Goal: Information Seeking & Learning: Compare options

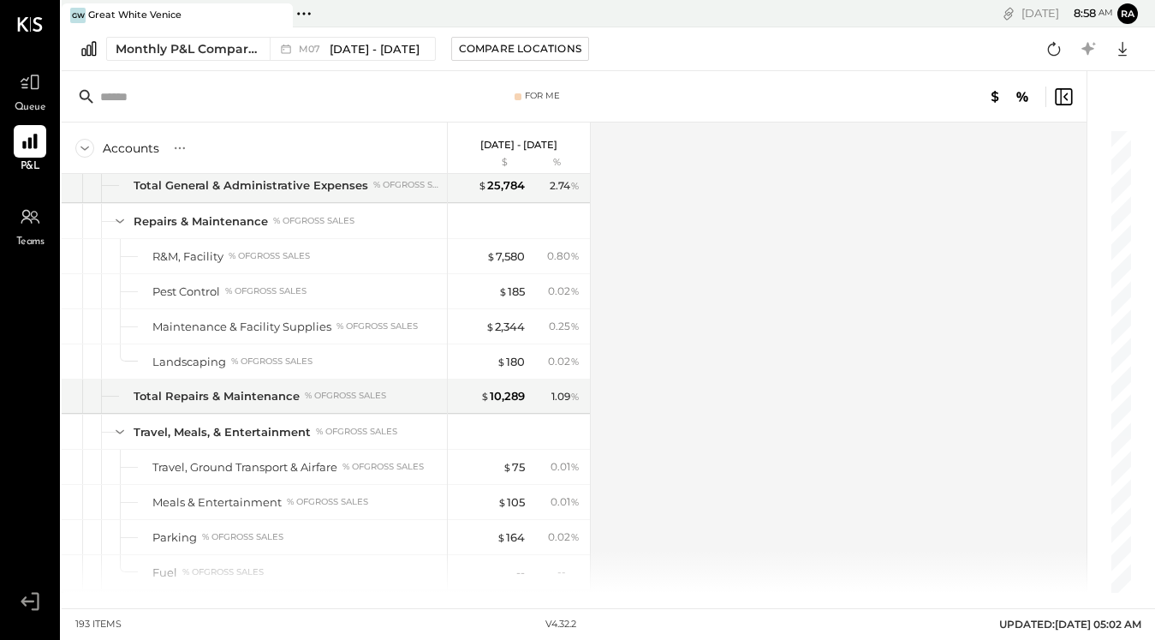
scroll to position [3906, 0]
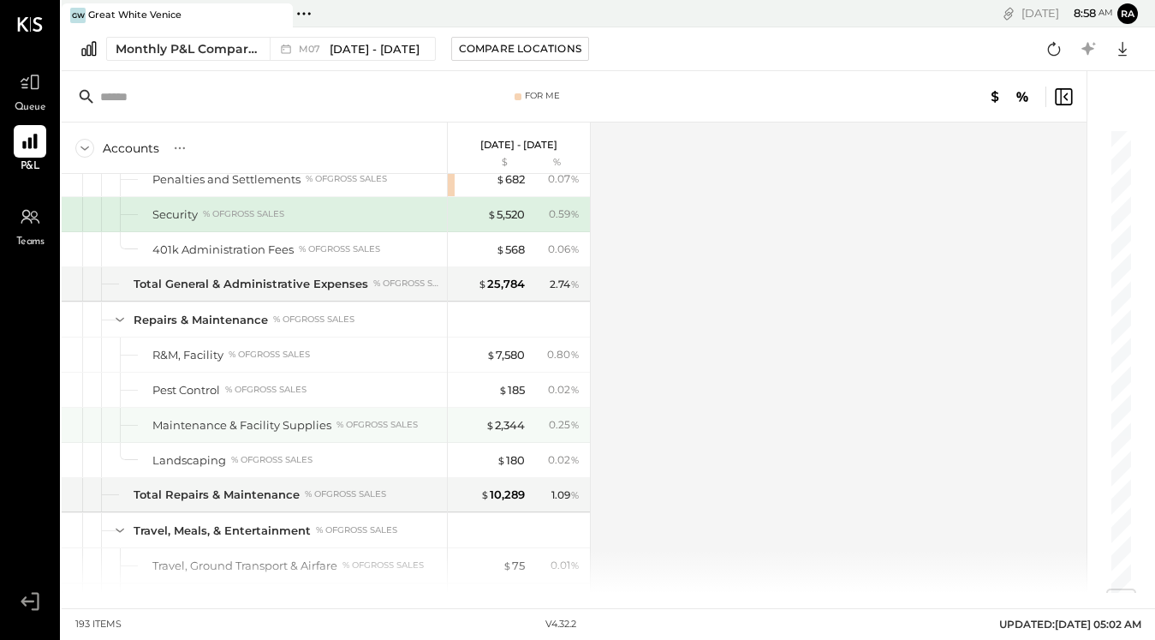
click at [506, 426] on div "$ 2,344" at bounding box center [505, 425] width 39 height 16
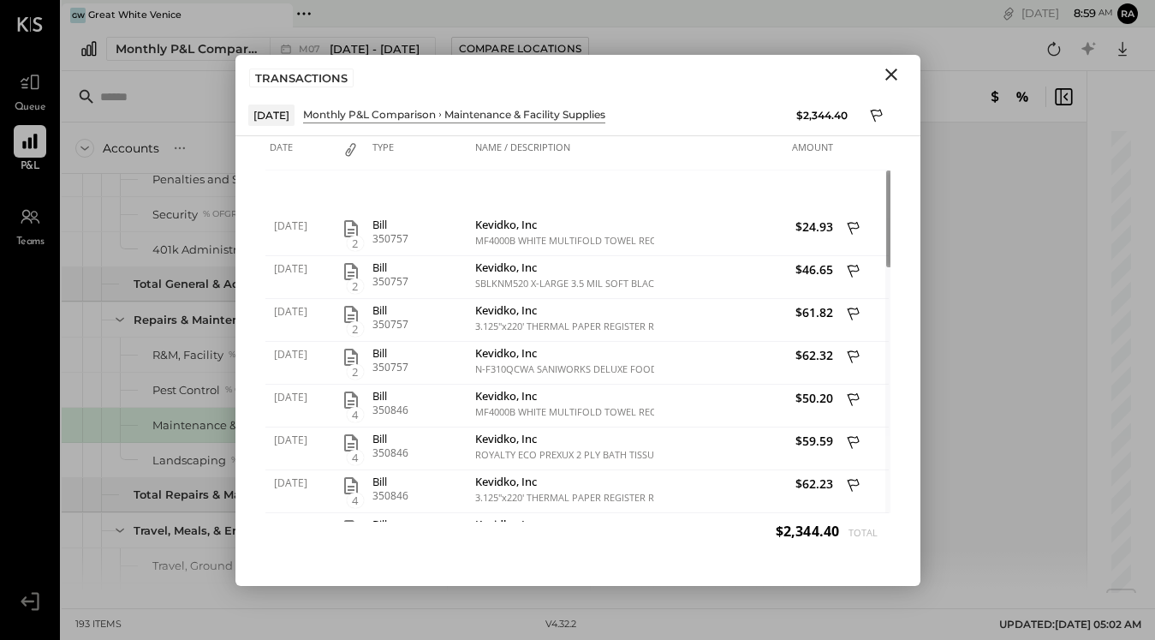
drag, startPoint x: 0, startPoint y: 0, endPoint x: 891, endPoint y: 69, distance: 893.5
click at [891, 69] on icon "Close" at bounding box center [891, 74] width 21 height 21
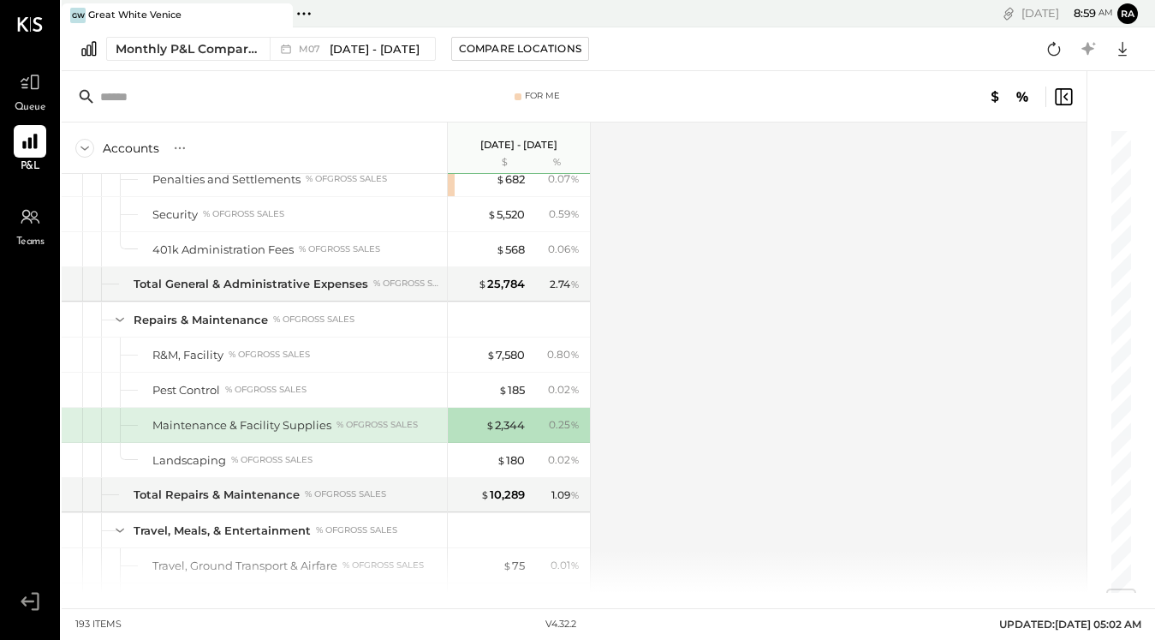
click at [506, 426] on div "$ 2,344" at bounding box center [505, 425] width 39 height 16
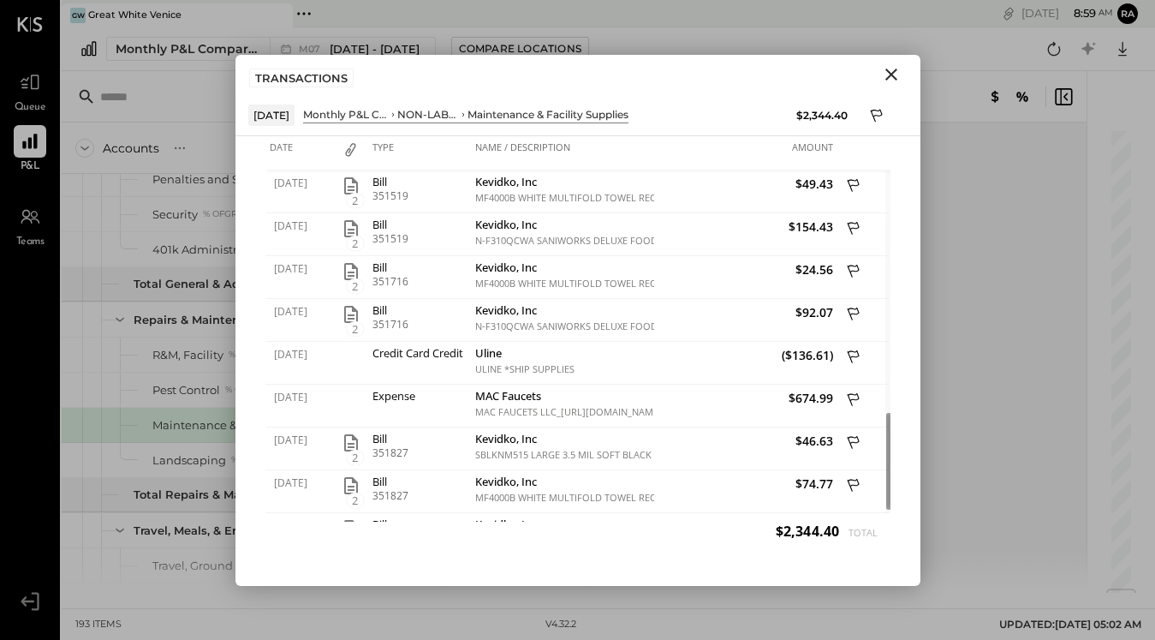
click at [986, 235] on div "Accounts S % GL [DATE] - [DATE] $ % SALES Sales, Food % of GROSS SALES Sales, L…" at bounding box center [576, 357] width 1028 height 470
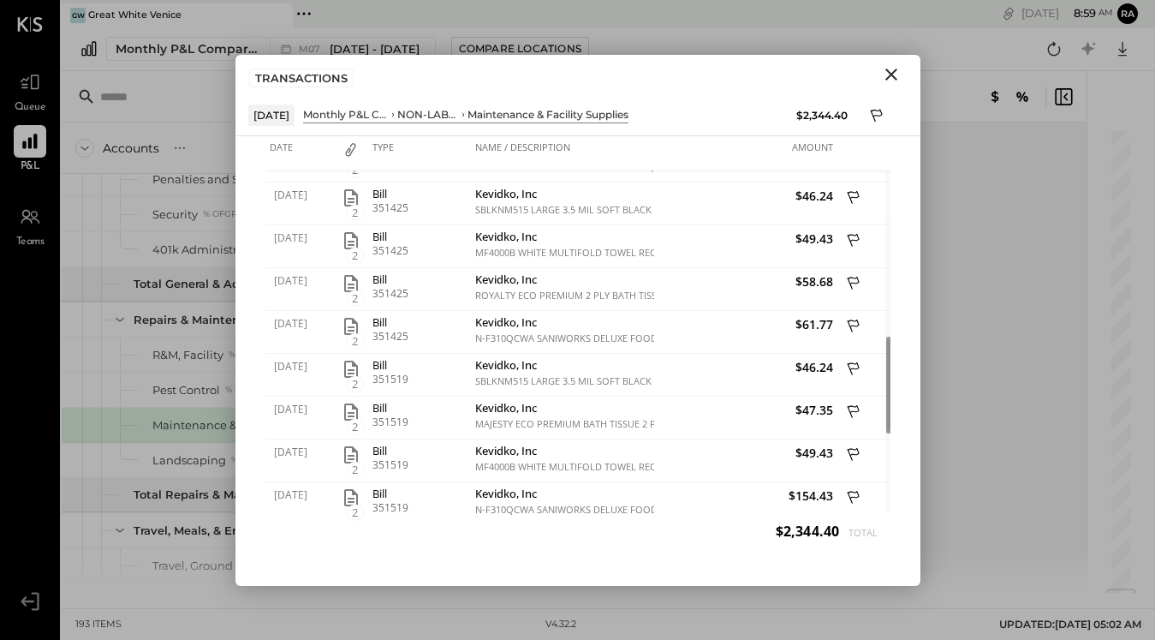
click at [349, 418] on icon "button" at bounding box center [351, 412] width 21 height 21
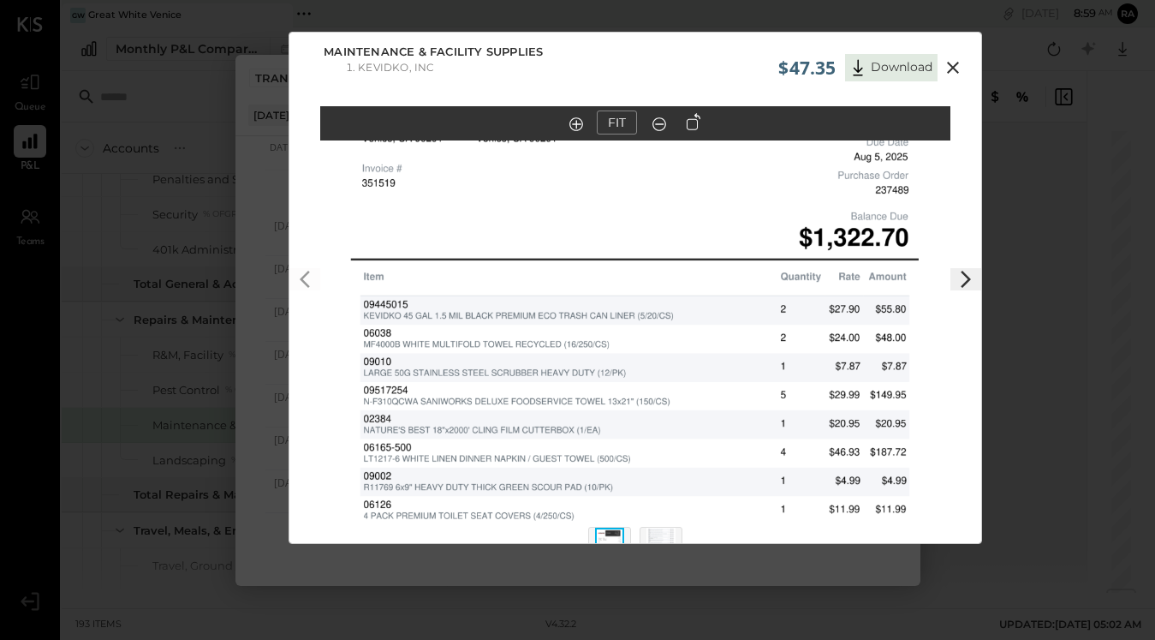
click at [952, 75] on icon at bounding box center [953, 67] width 21 height 21
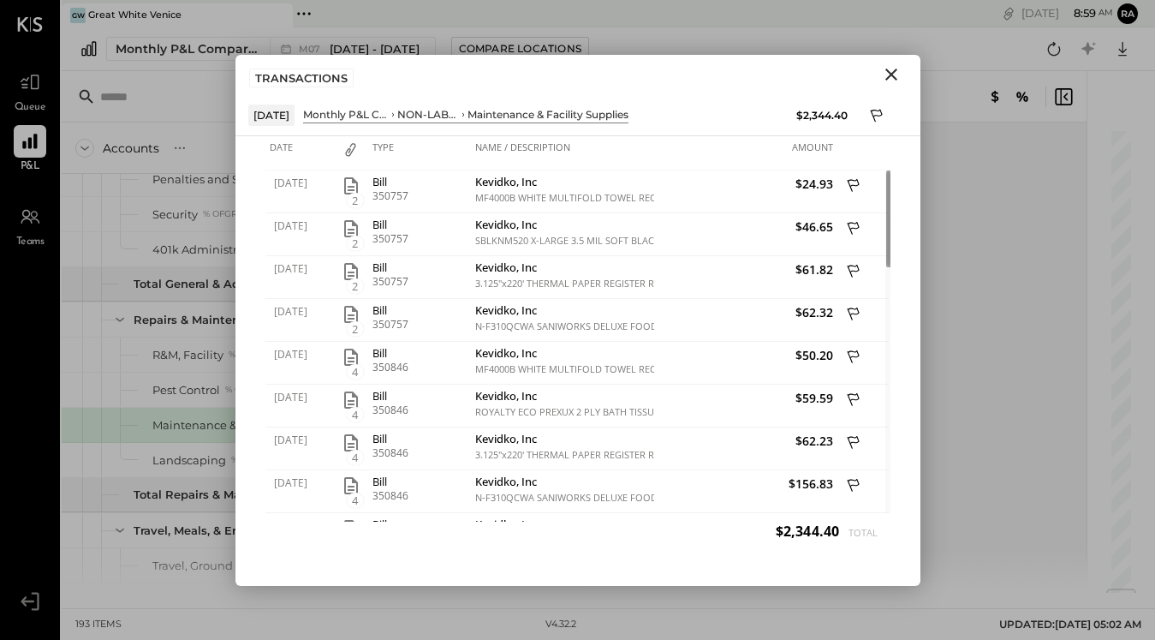
drag, startPoint x: 349, startPoint y: 418, endPoint x: 877, endPoint y: 114, distance: 609.7
click at [877, 114] on icon at bounding box center [876, 115] width 12 height 13
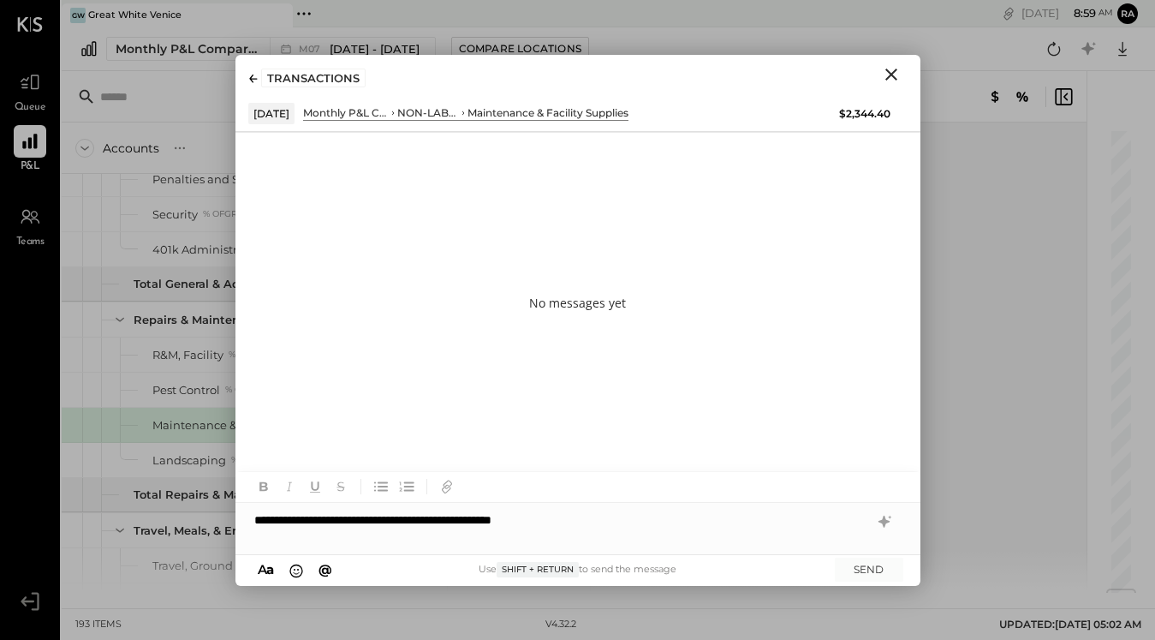
drag, startPoint x: 877, startPoint y: 114, endPoint x: 254, endPoint y: 512, distance: 739.2
click at [254, 512] on div "**********" at bounding box center [578, 528] width 685 height 51
click at [347, 519] on div "**********" at bounding box center [578, 528] width 685 height 51
click at [863, 568] on button "SEND" at bounding box center [869, 569] width 69 height 23
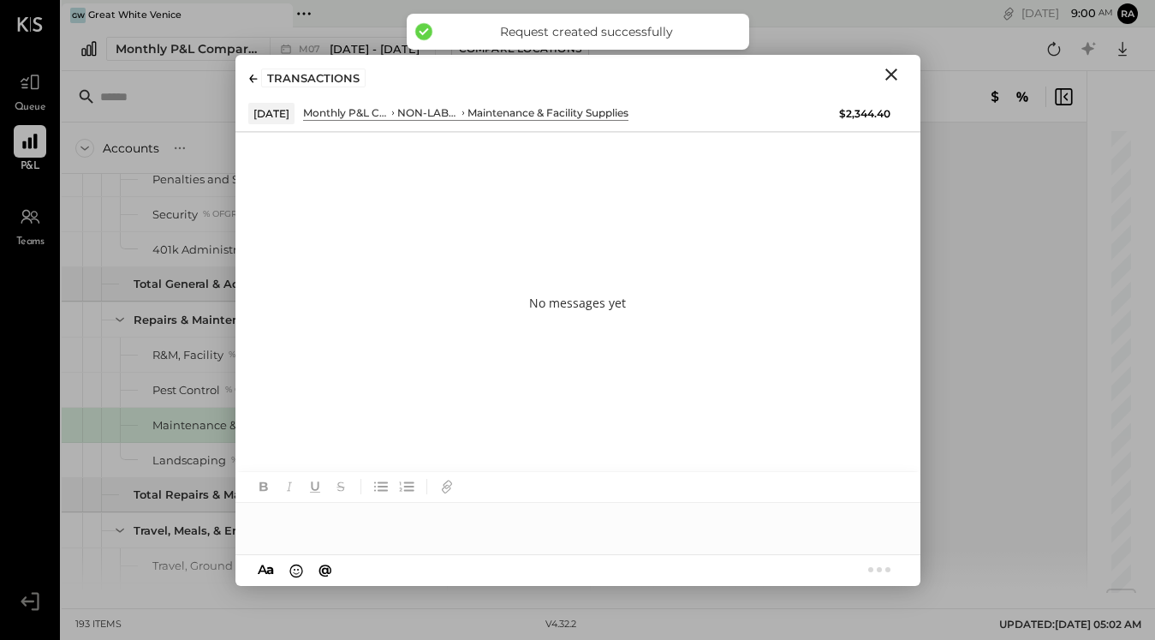
click at [878, 77] on button "Close" at bounding box center [891, 74] width 31 height 22
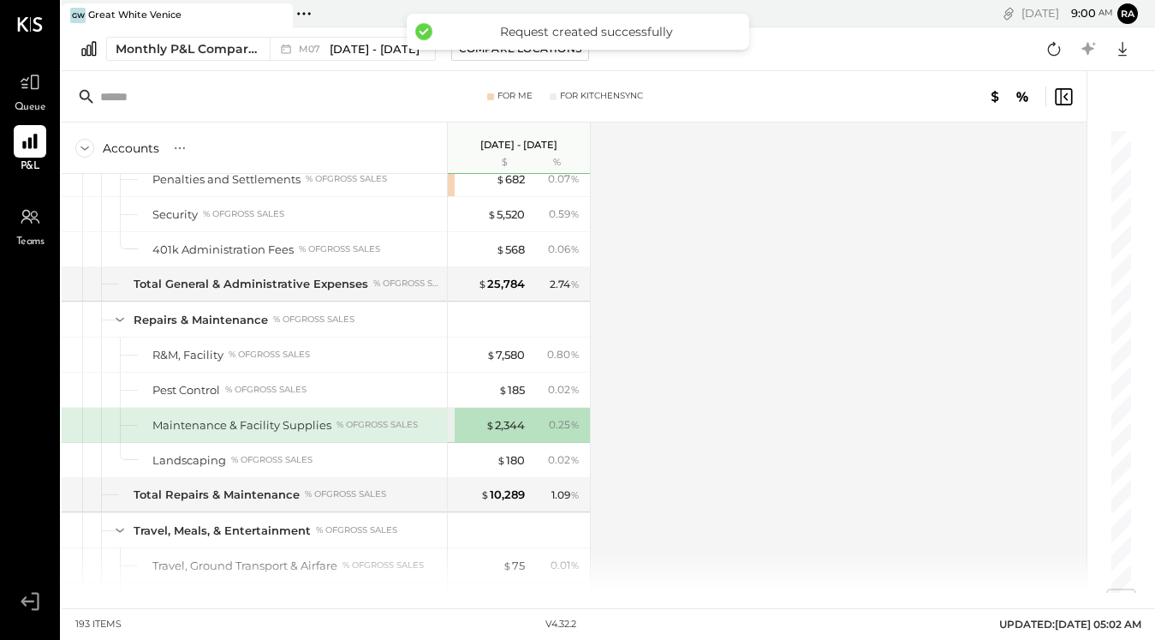
click at [508, 423] on div "$ 2,344" at bounding box center [505, 425] width 39 height 16
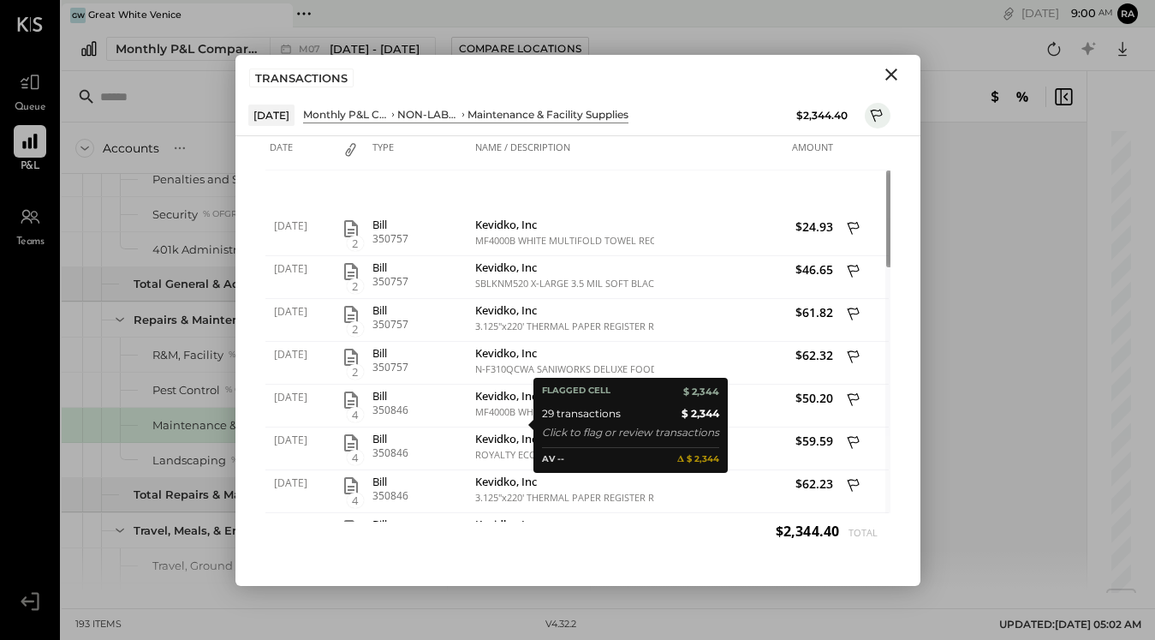
click at [893, 72] on icon "Close" at bounding box center [892, 75] width 12 height 12
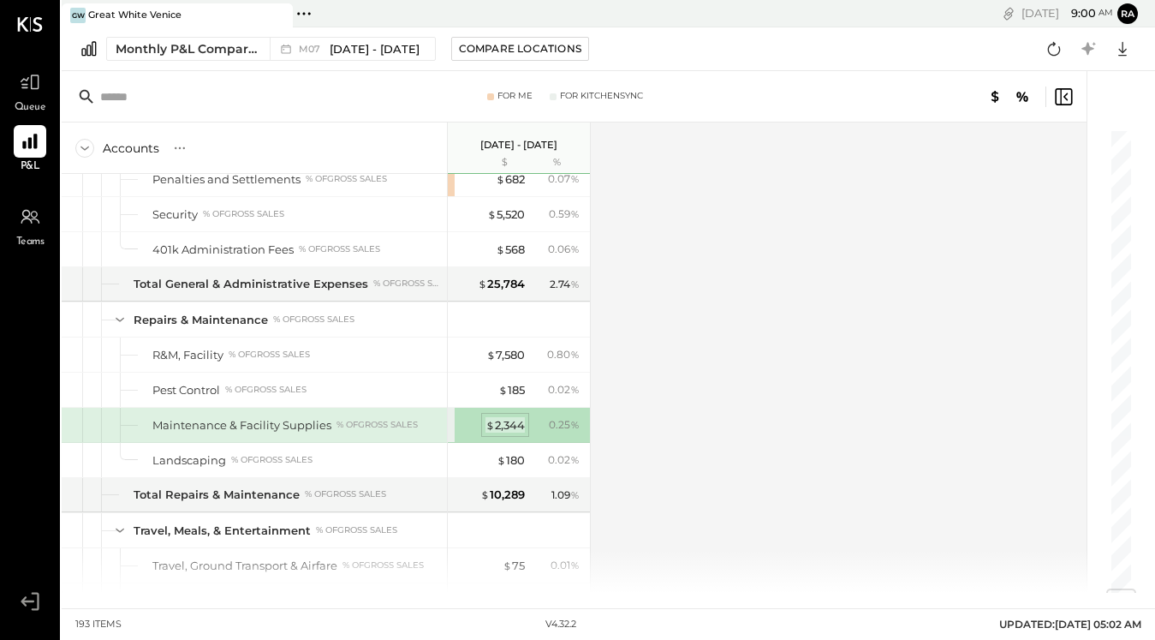
drag, startPoint x: 347, startPoint y: 519, endPoint x: 511, endPoint y: 427, distance: 188.3
click at [511, 427] on div "$ 2,344" at bounding box center [505, 425] width 39 height 16
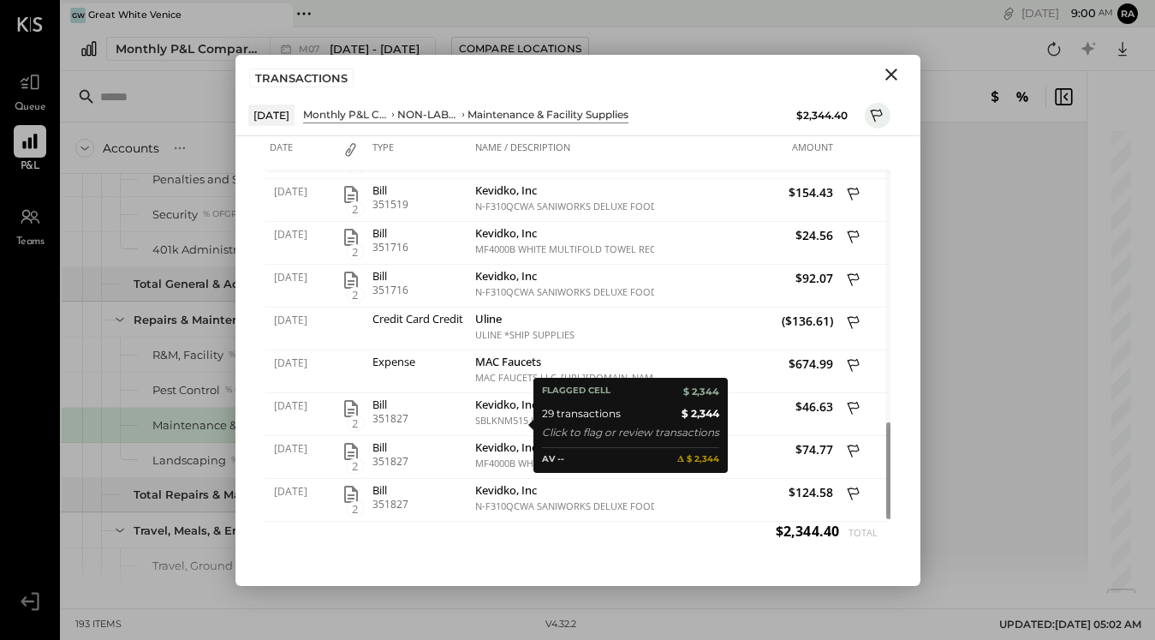
click at [851, 320] on icon at bounding box center [854, 323] width 15 height 21
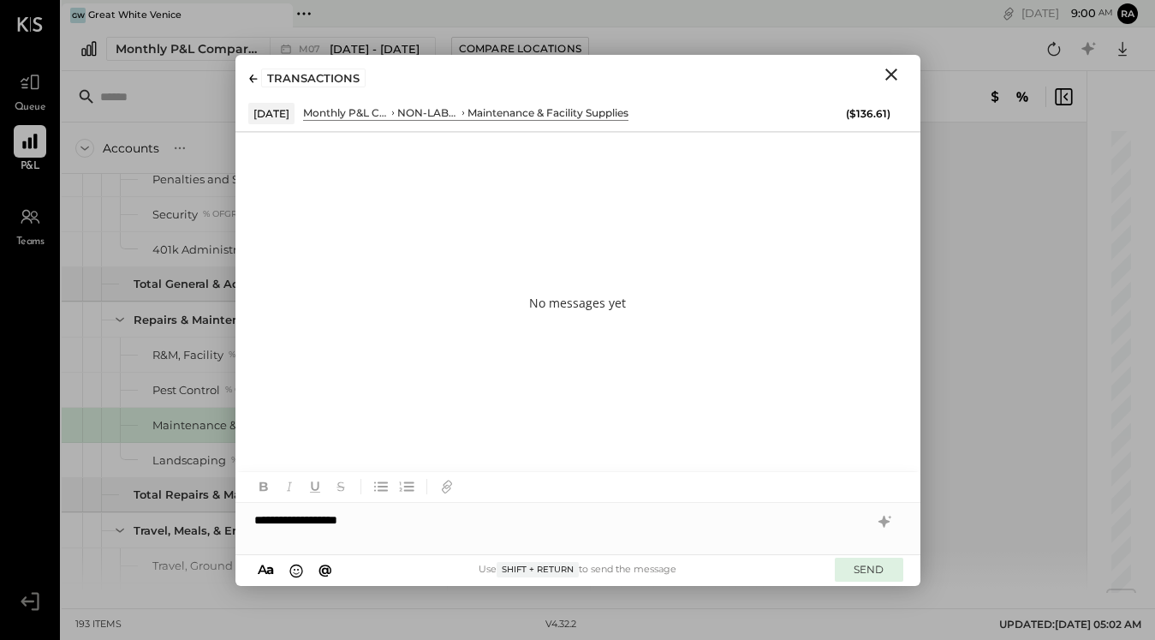
click at [871, 568] on button "SEND" at bounding box center [869, 569] width 69 height 23
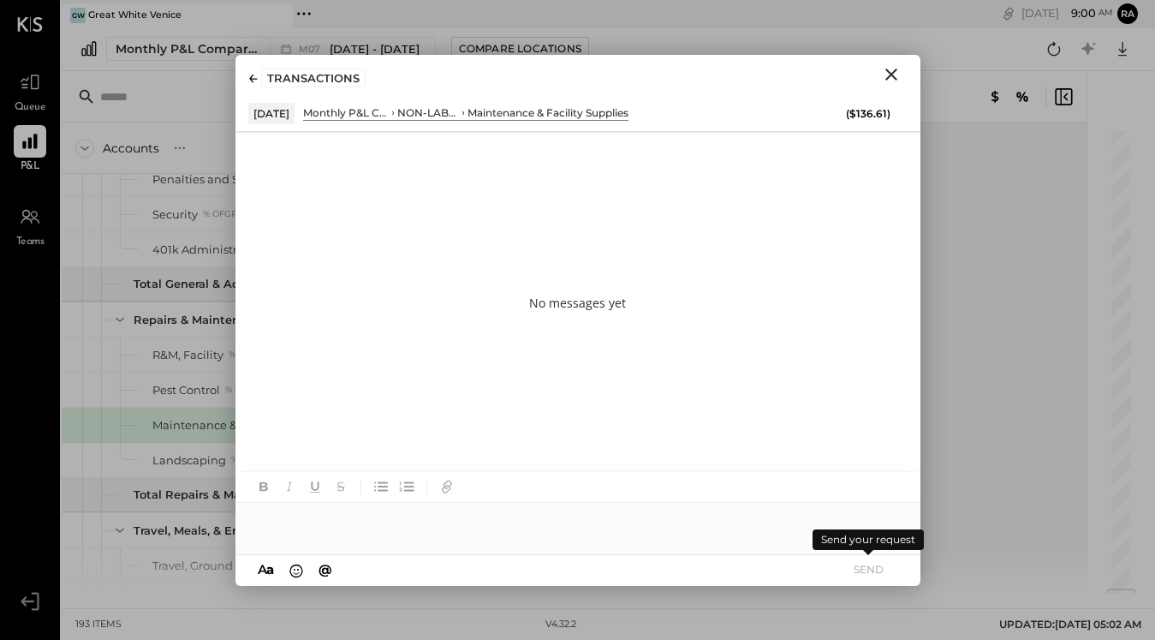
click at [889, 75] on icon "Close" at bounding box center [891, 74] width 21 height 21
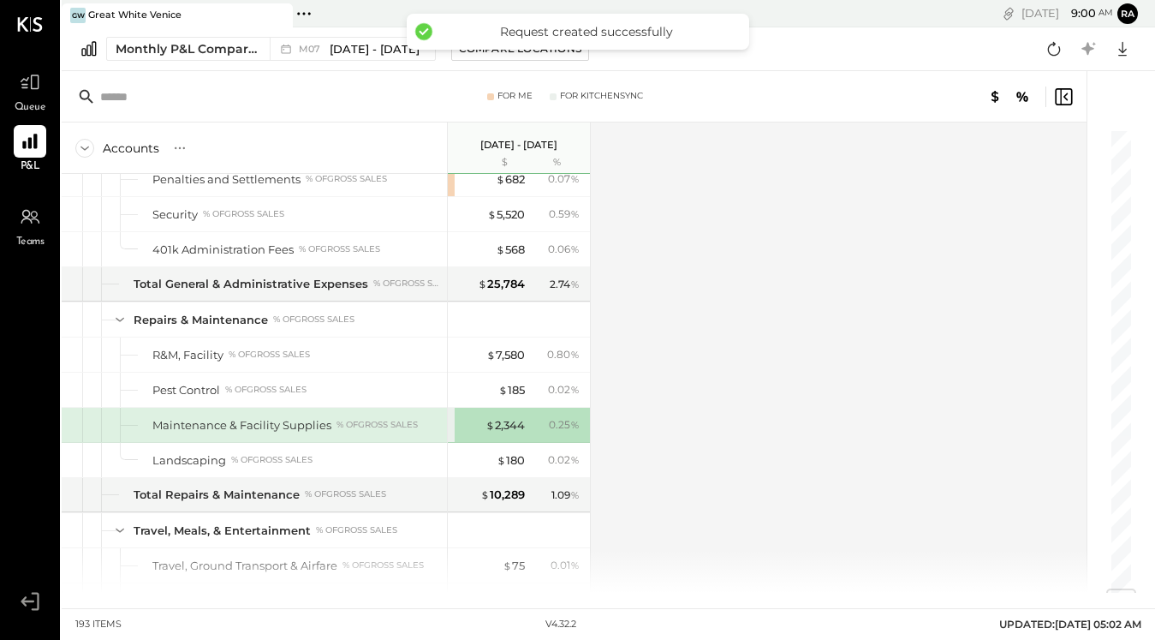
click at [506, 427] on div "$ 2,344" at bounding box center [505, 425] width 39 height 16
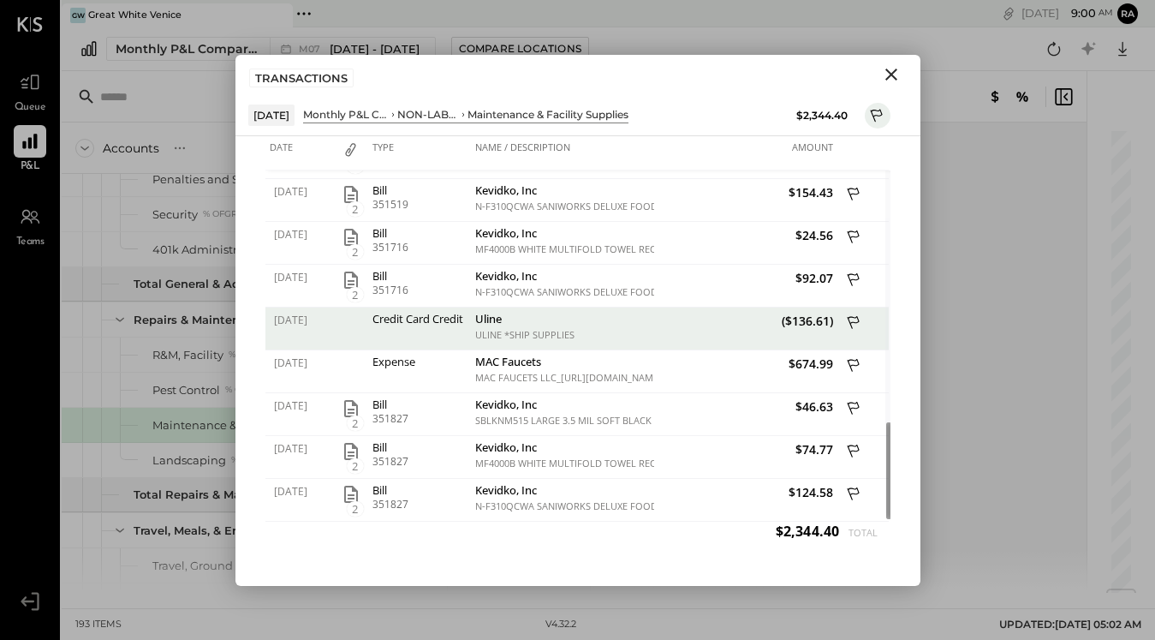
click at [896, 69] on icon "Close" at bounding box center [892, 75] width 12 height 12
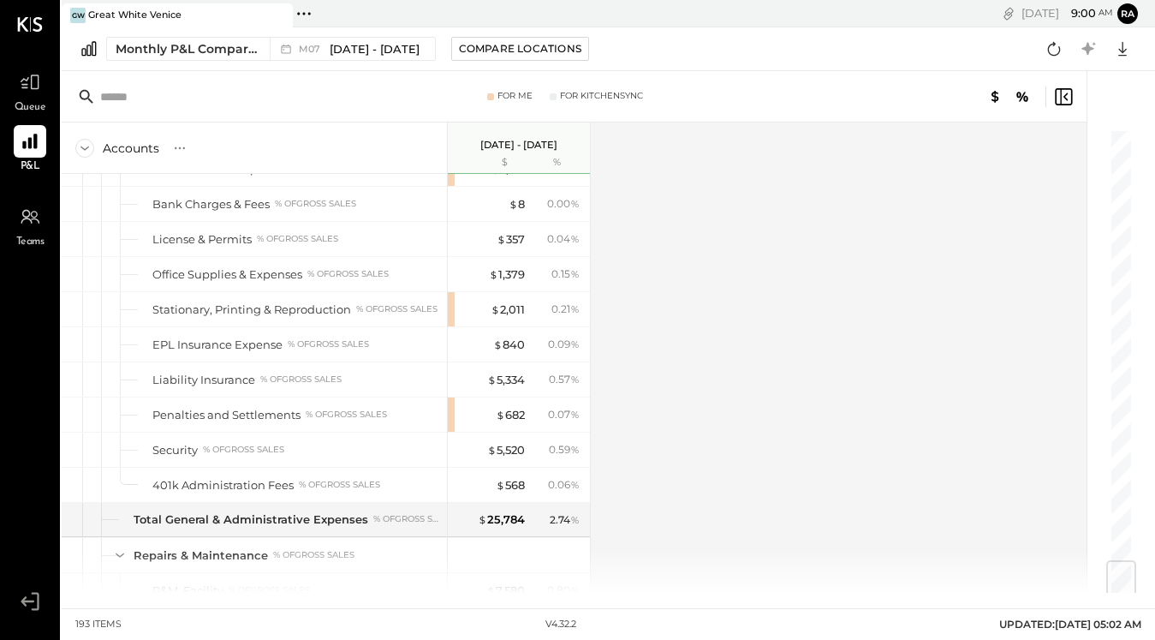
scroll to position [3664, 0]
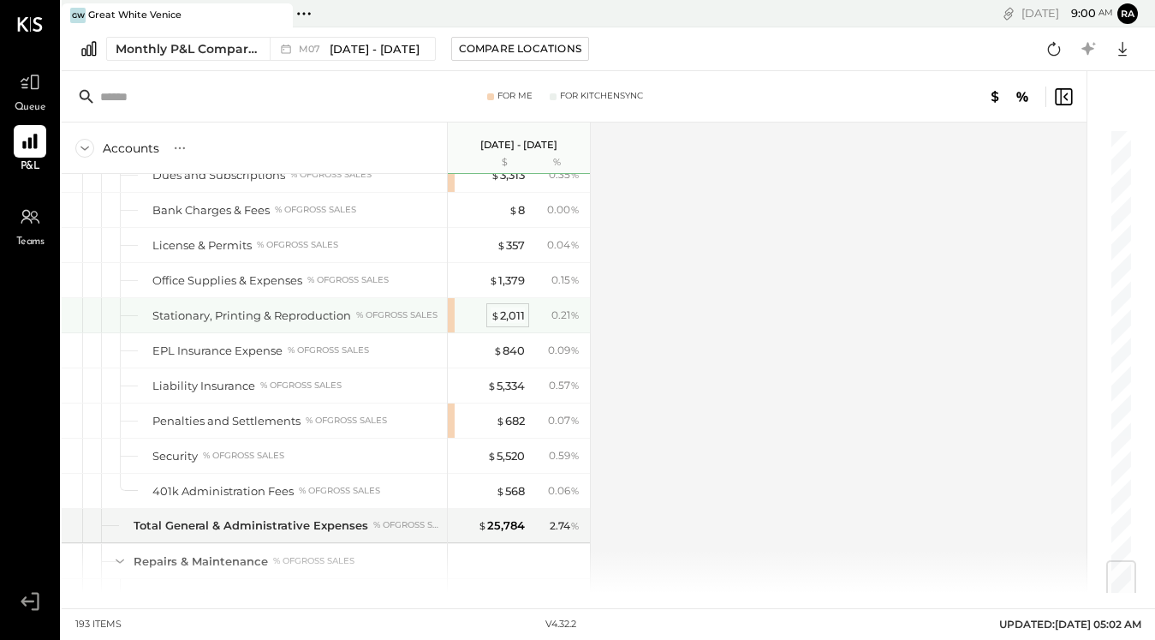
drag, startPoint x: 871, startPoint y: 568, endPoint x: 514, endPoint y: 313, distance: 438.5
click at [514, 313] on div "$ 2,011" at bounding box center [508, 316] width 34 height 16
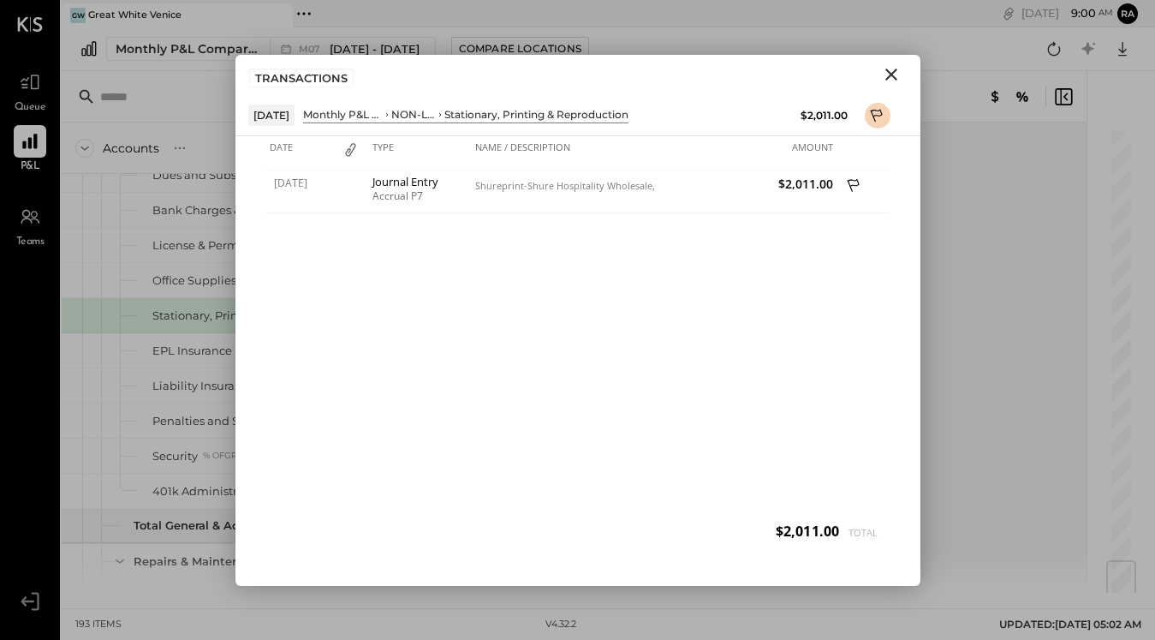
click at [892, 75] on icon "Close" at bounding box center [892, 75] width 12 height 12
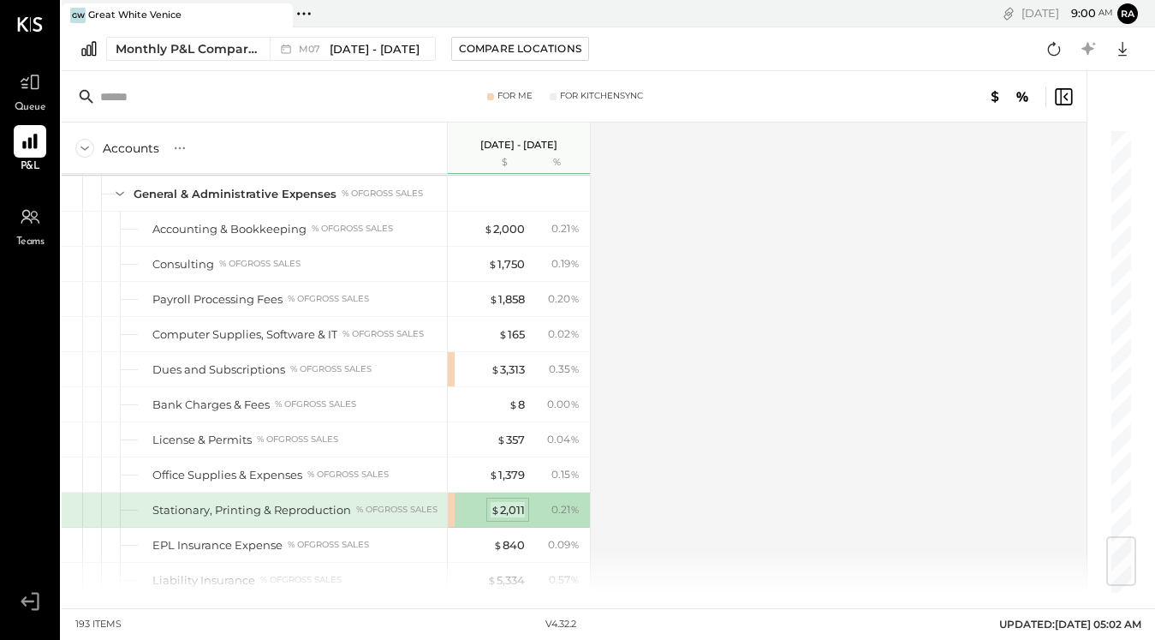
scroll to position [3463, 0]
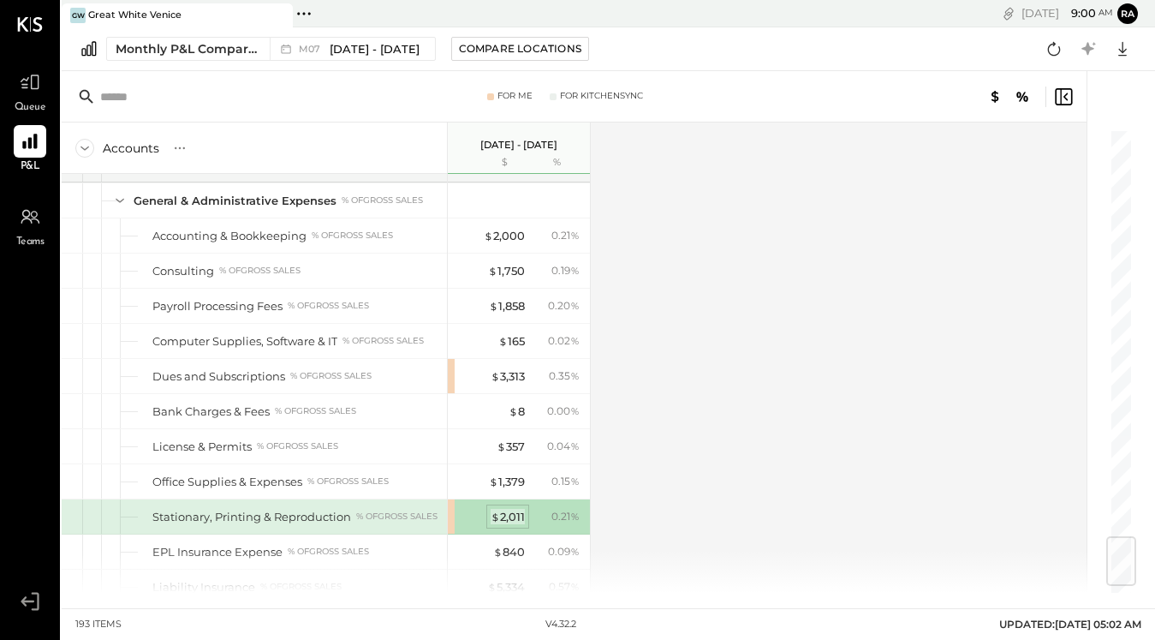
click at [513, 483] on div "$ 1,379" at bounding box center [507, 482] width 36 height 16
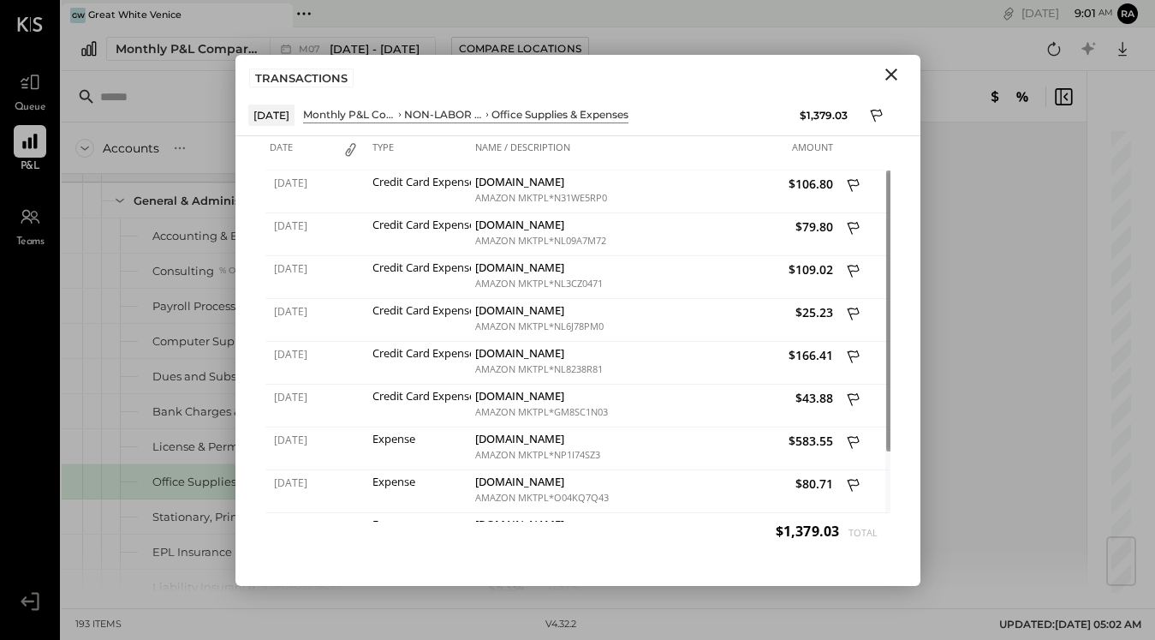
drag, startPoint x: 514, startPoint y: 313, endPoint x: 893, endPoint y: 75, distance: 448.0
click at [893, 75] on icon "Close" at bounding box center [892, 75] width 12 height 12
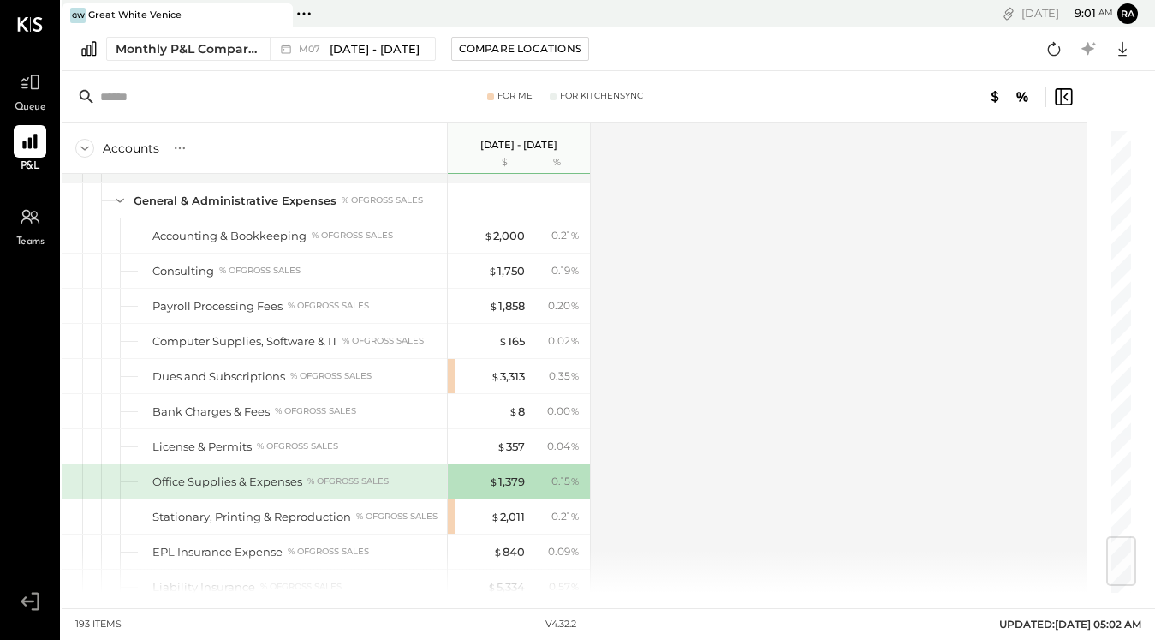
click at [513, 307] on div "$ 1,858" at bounding box center [507, 306] width 36 height 16
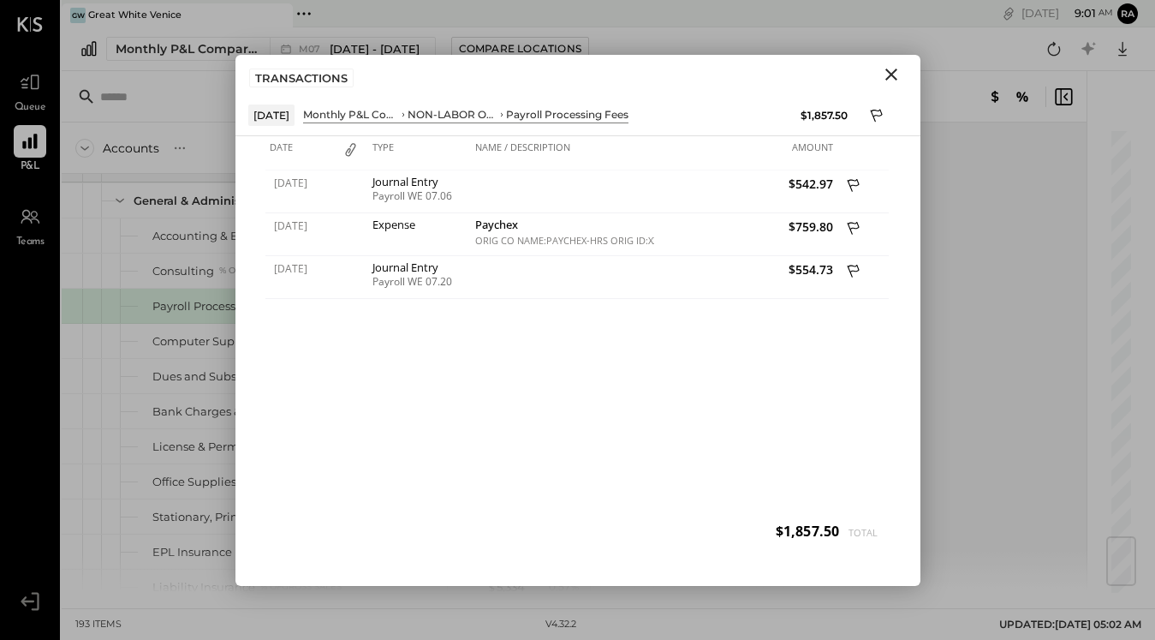
click at [889, 75] on icon "Close" at bounding box center [892, 75] width 12 height 12
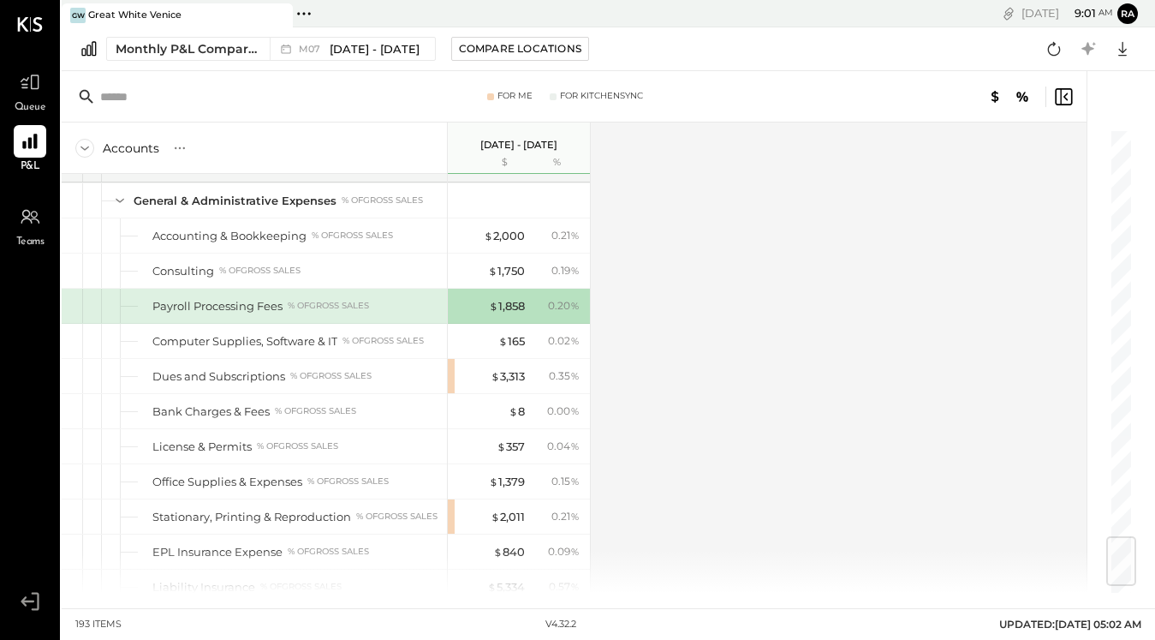
drag, startPoint x: 893, startPoint y: 75, endPoint x: 503, endPoint y: 385, distance: 498.7
click at [503, 385] on div "$ 3,313 0.35 %" at bounding box center [521, 376] width 128 height 34
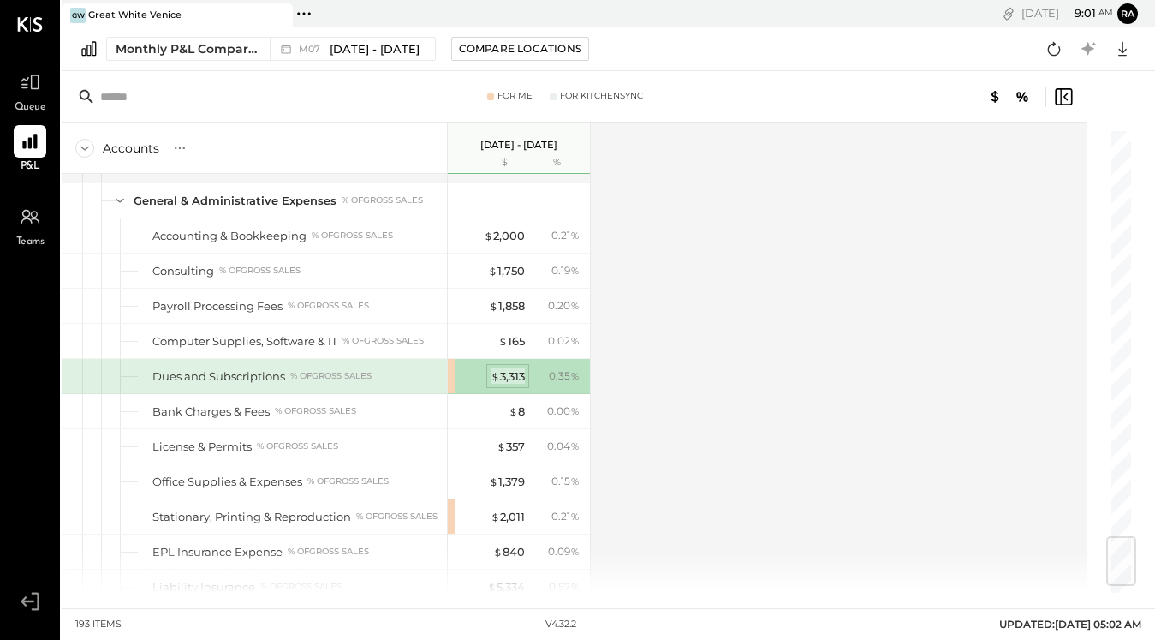
click at [504, 378] on div "$ 3,313" at bounding box center [508, 376] width 34 height 16
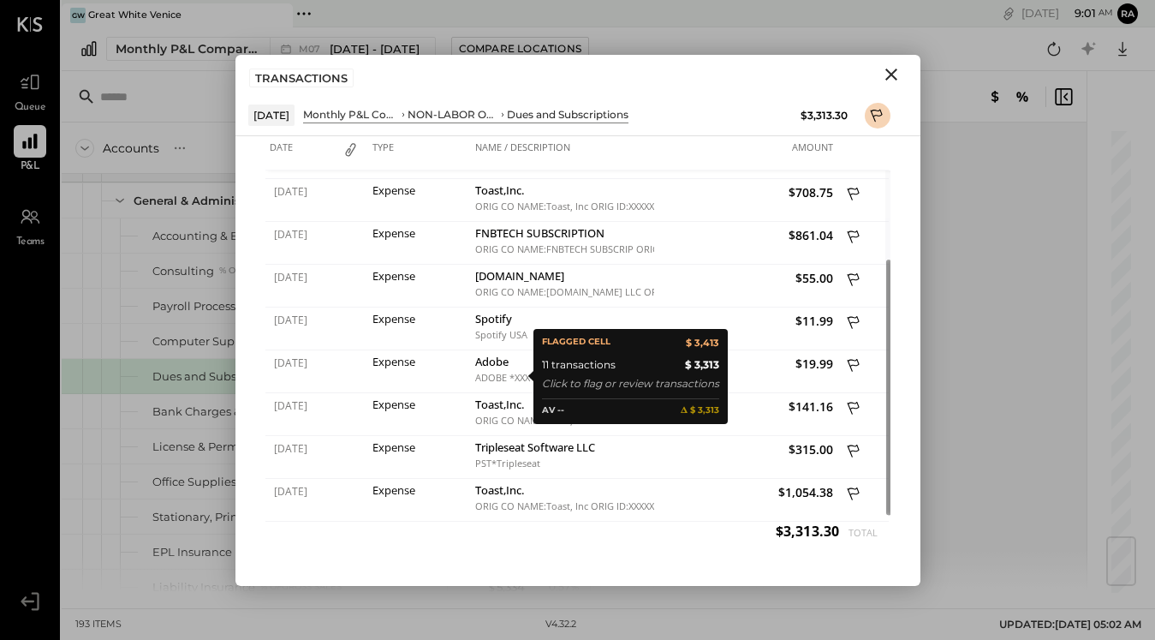
click at [746, 125] on div "[DATE] Monthly P&L Comparison NON-LABOR OPERATING EXPENSES Dues and Subscriptio…" at bounding box center [515, 114] width 535 height 21
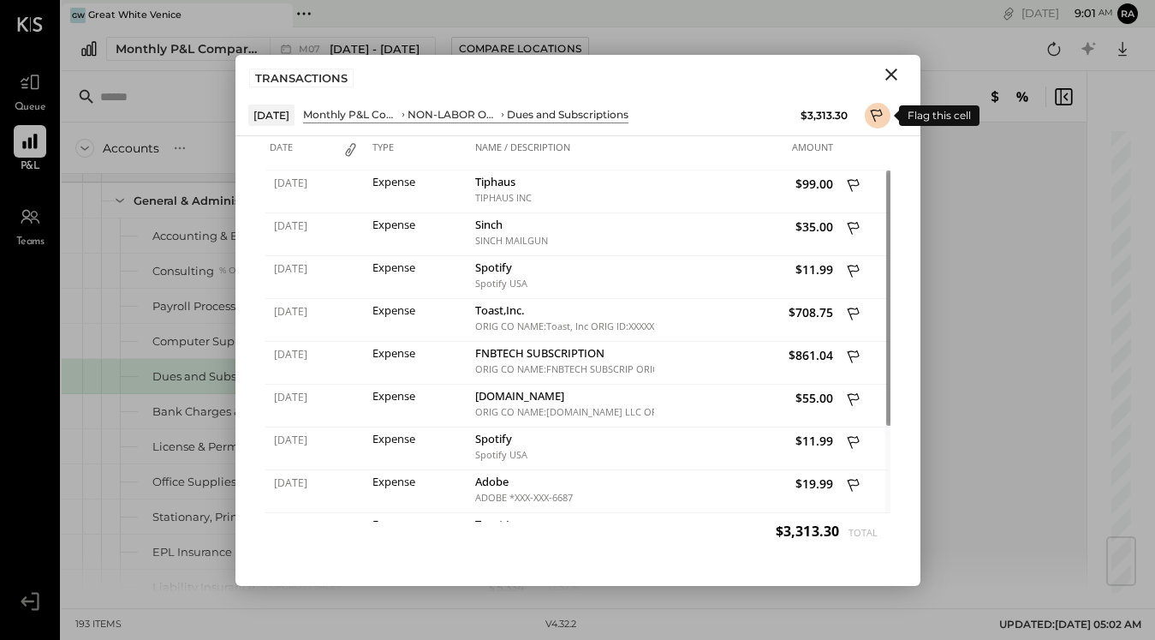
drag, startPoint x: 504, startPoint y: 378, endPoint x: 875, endPoint y: 116, distance: 454.2
click at [875, 116] on icon at bounding box center [877, 117] width 15 height 21
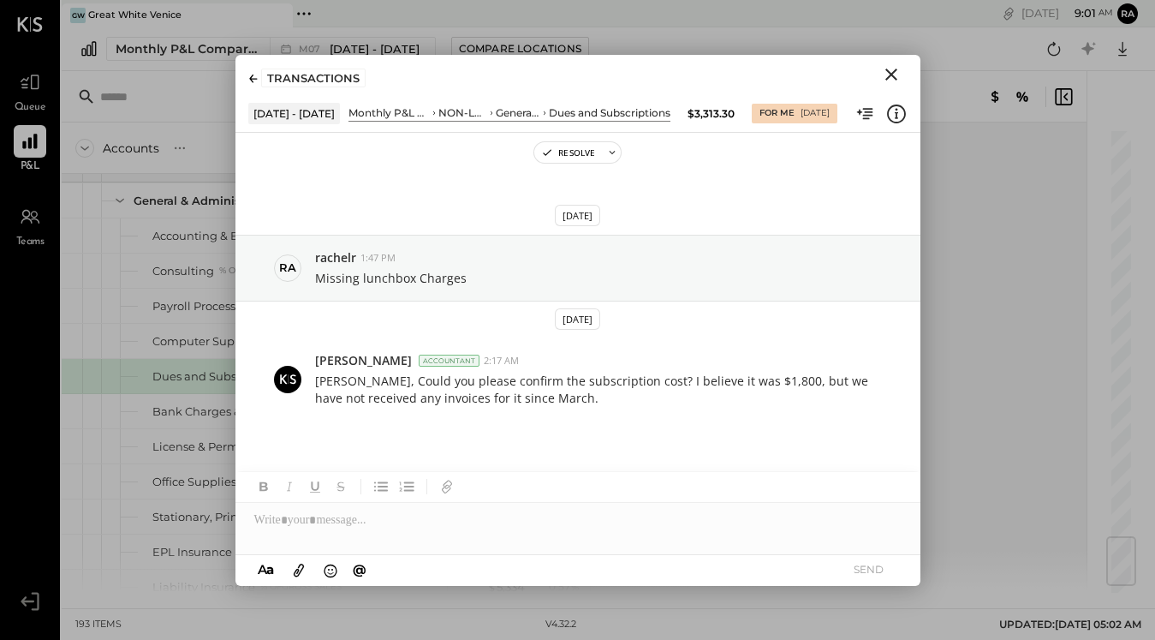
drag, startPoint x: 875, startPoint y: 116, endPoint x: 887, endPoint y: 75, distance: 42.8
click at [887, 75] on icon "Close" at bounding box center [891, 74] width 21 height 21
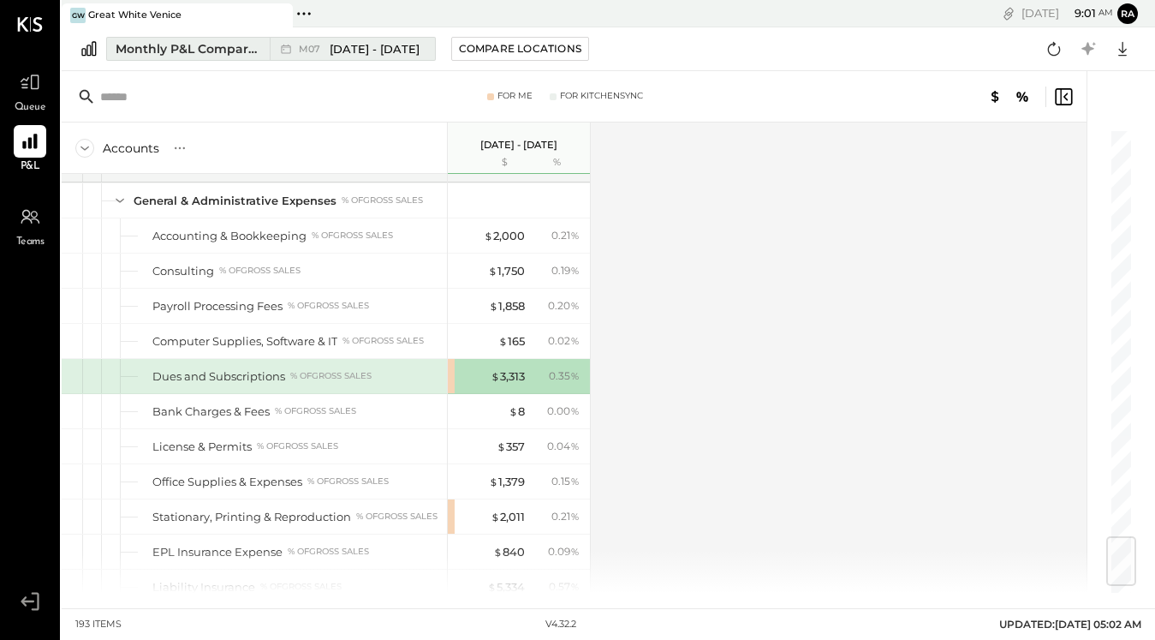
drag, startPoint x: 887, startPoint y: 75, endPoint x: 409, endPoint y: 49, distance: 478.6
click at [409, 49] on div "M07 [DATE] - [DATE]" at bounding box center [348, 49] width 157 height 22
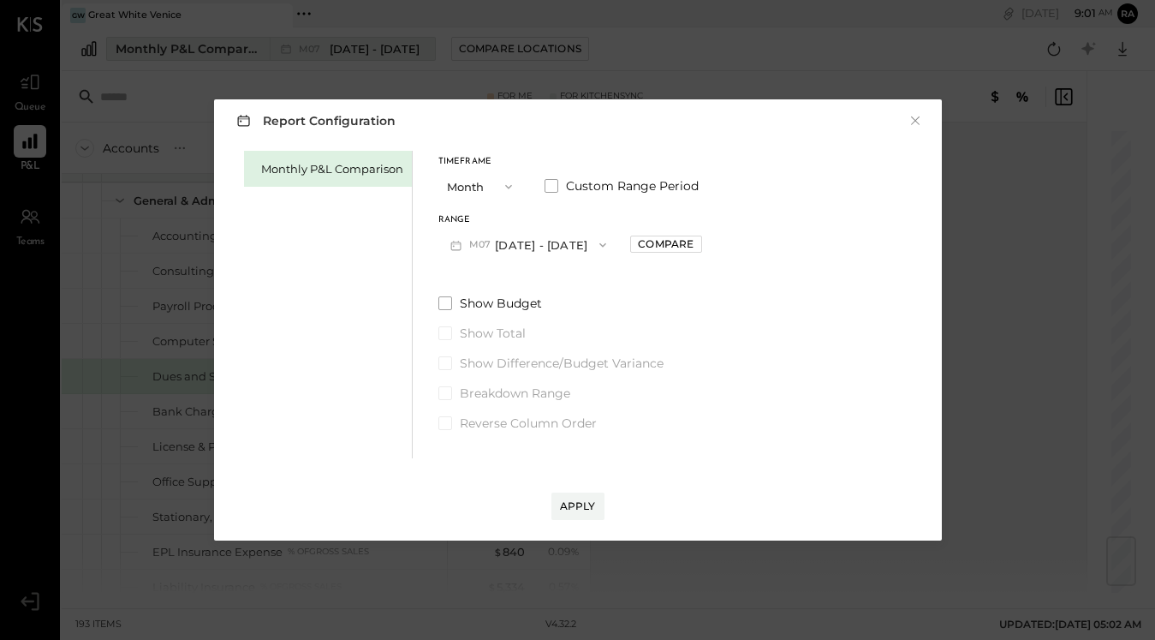
click at [600, 244] on icon "button" at bounding box center [603, 245] width 7 height 4
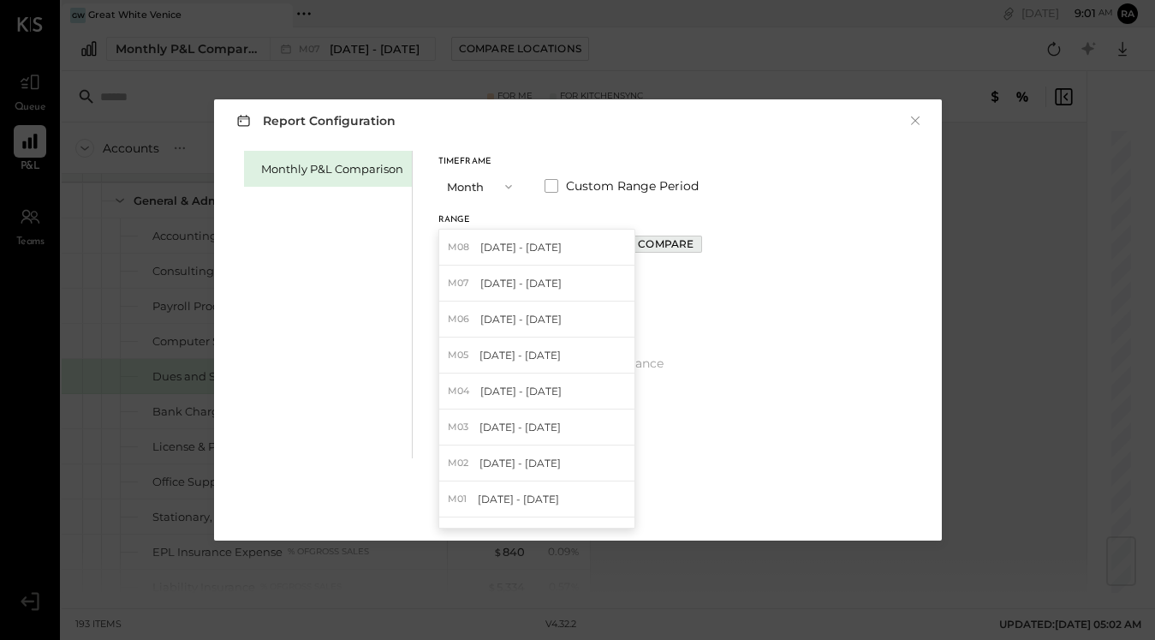
drag, startPoint x: 409, startPoint y: 49, endPoint x: 660, endPoint y: 247, distance: 319.6
click at [660, 247] on div "Compare" at bounding box center [666, 243] width 56 height 15
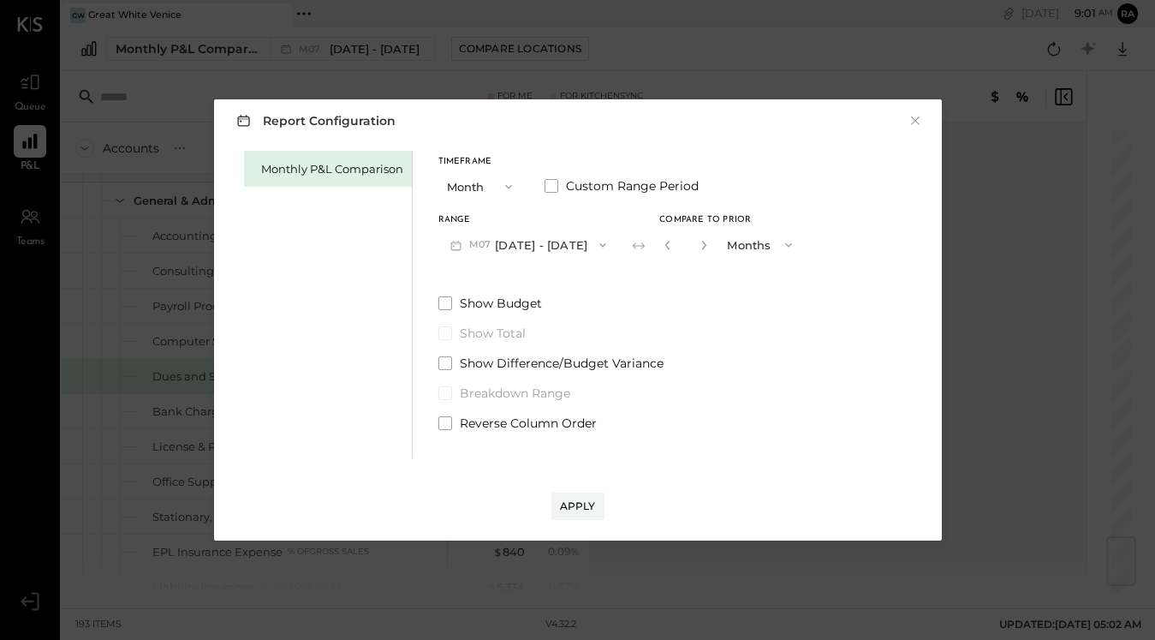
click at [702, 248] on icon "button" at bounding box center [704, 245] width 4 height 9
type input "*"
click at [585, 518] on button "Apply" at bounding box center [578, 506] width 53 height 27
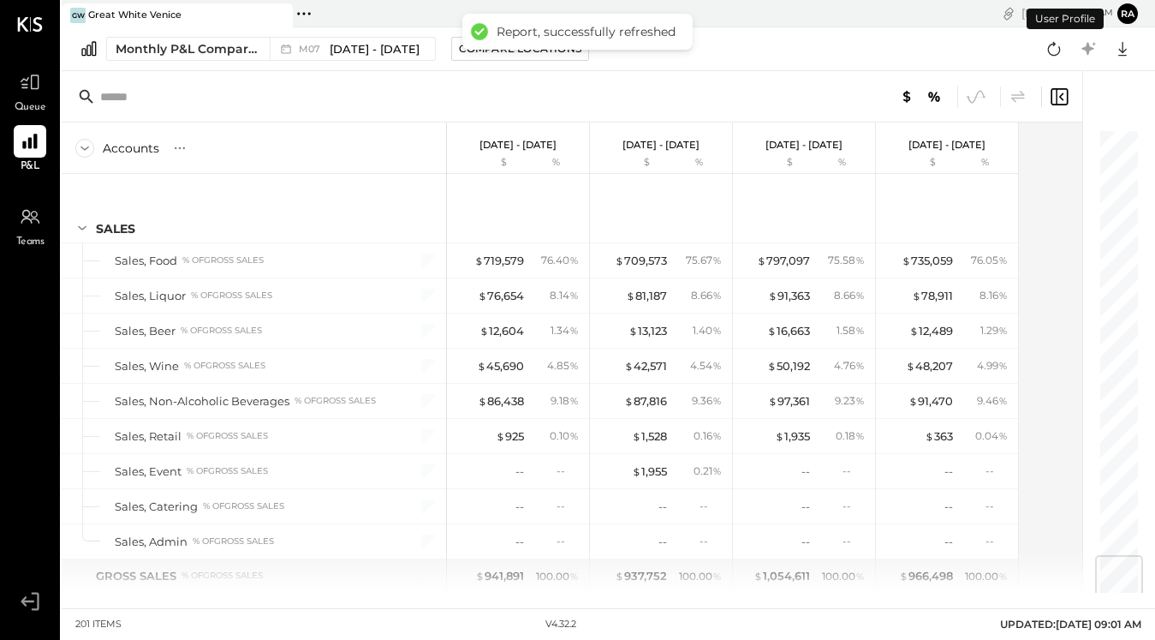
scroll to position [3614, 0]
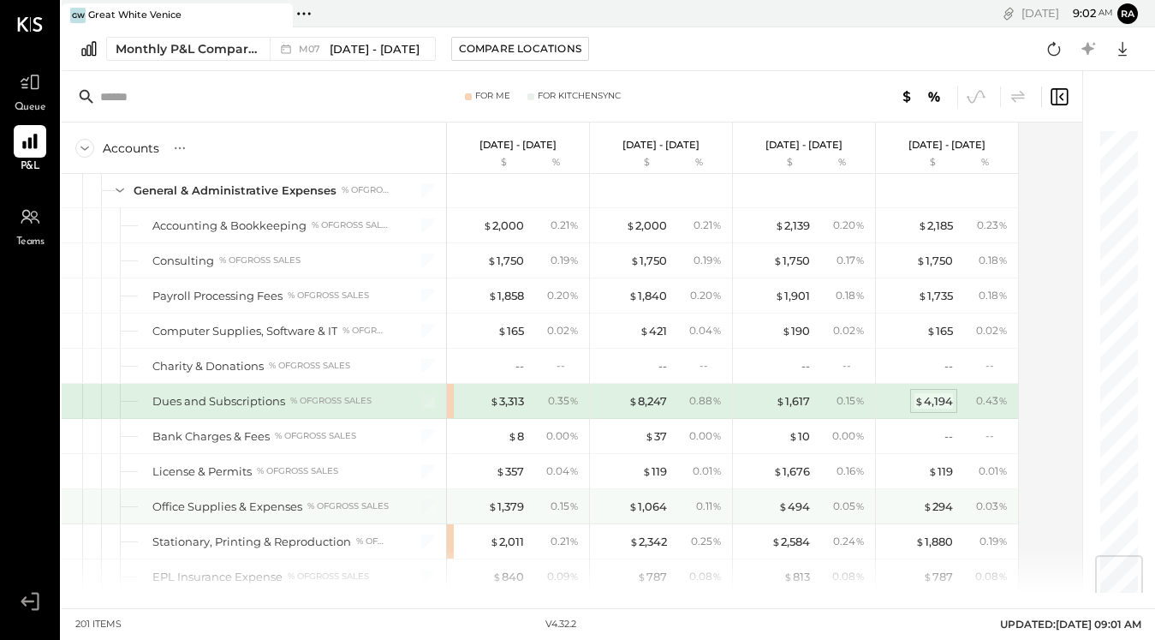
drag, startPoint x: 585, startPoint y: 518, endPoint x: 935, endPoint y: 402, distance: 369.2
click at [935, 402] on div "$ 4,194" at bounding box center [934, 401] width 39 height 16
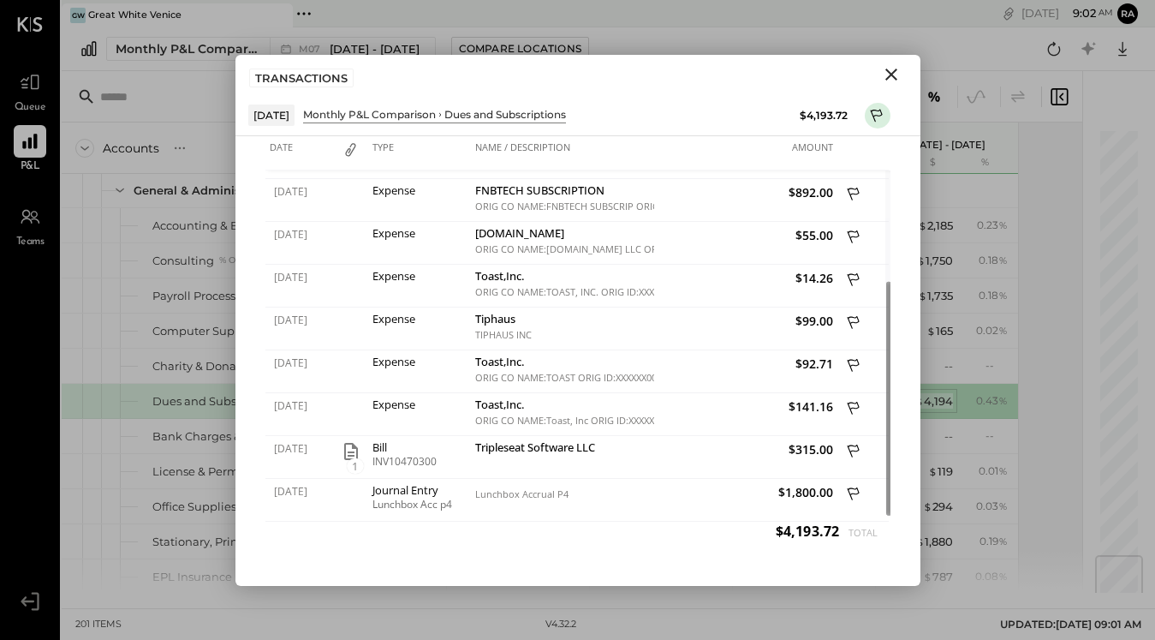
click at [891, 70] on icon "Close" at bounding box center [891, 74] width 21 height 21
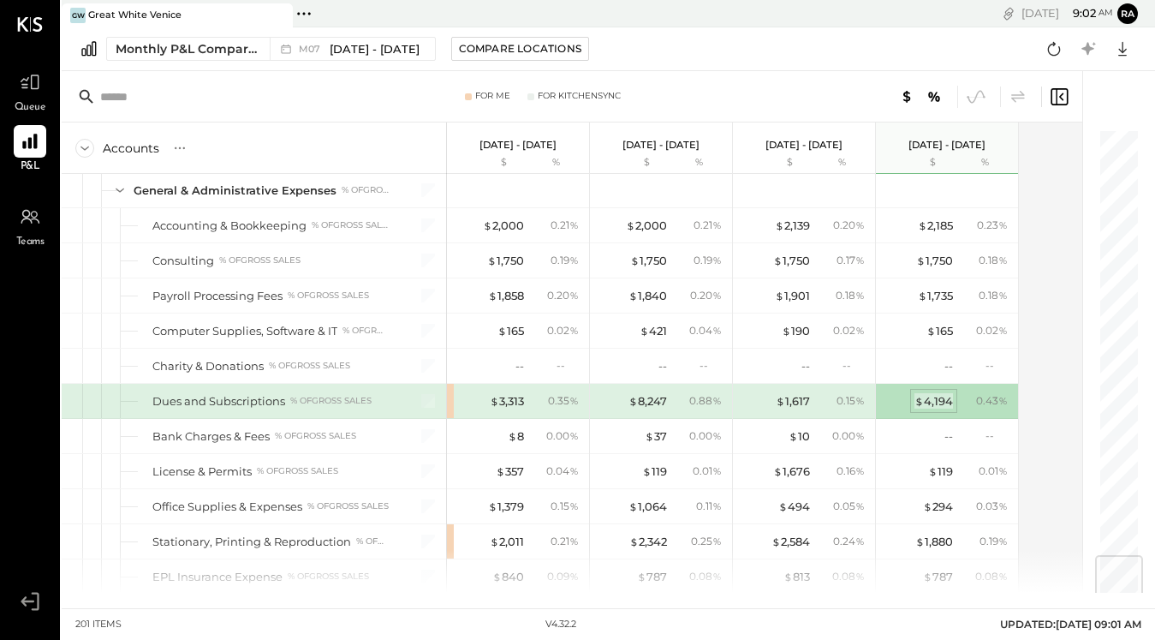
click at [795, 403] on div "$ 1,617" at bounding box center [793, 401] width 34 height 16
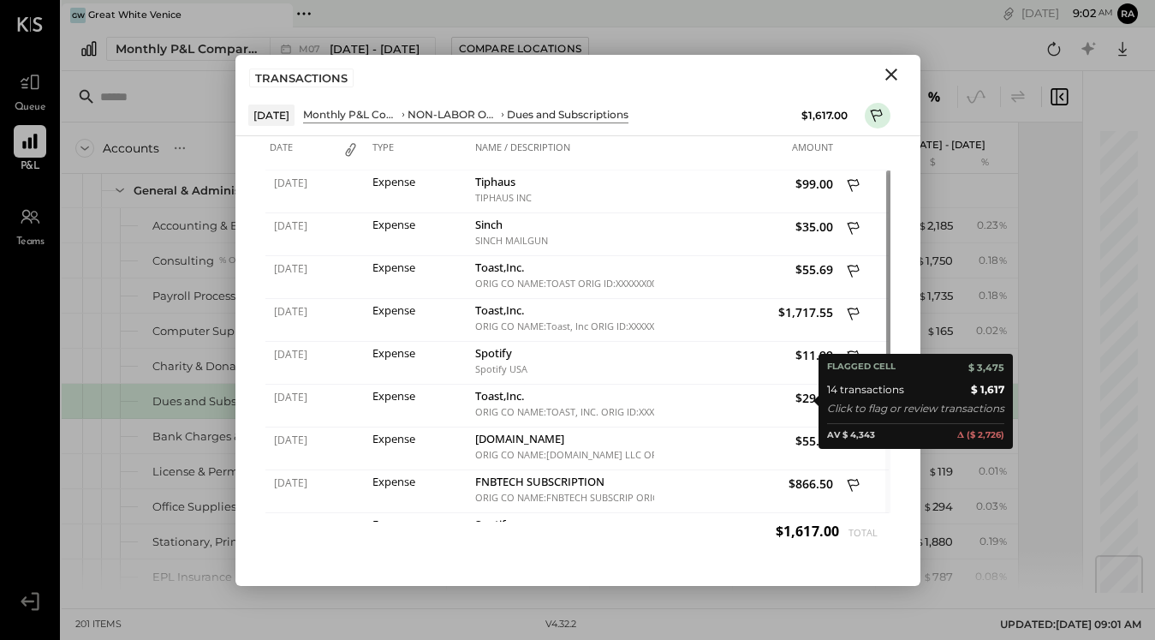
drag, startPoint x: 935, startPoint y: 402, endPoint x: 887, endPoint y: 75, distance: 329.9
click at [887, 75] on icon "Close" at bounding box center [891, 74] width 21 height 21
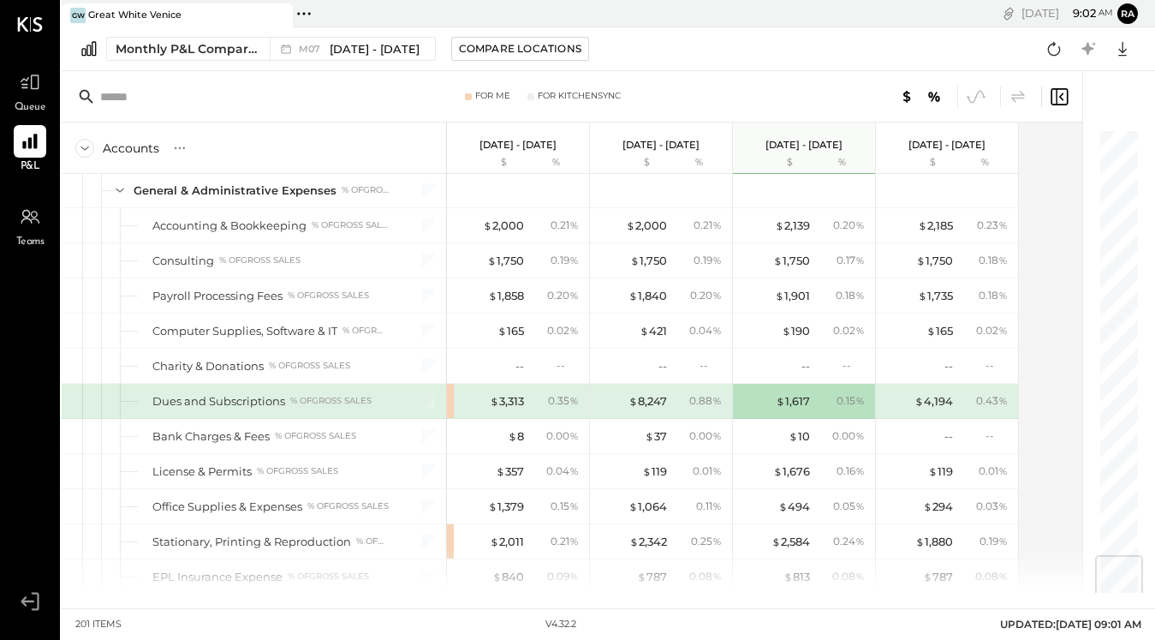
click at [666, 406] on div "$ 8,247" at bounding box center [648, 401] width 39 height 16
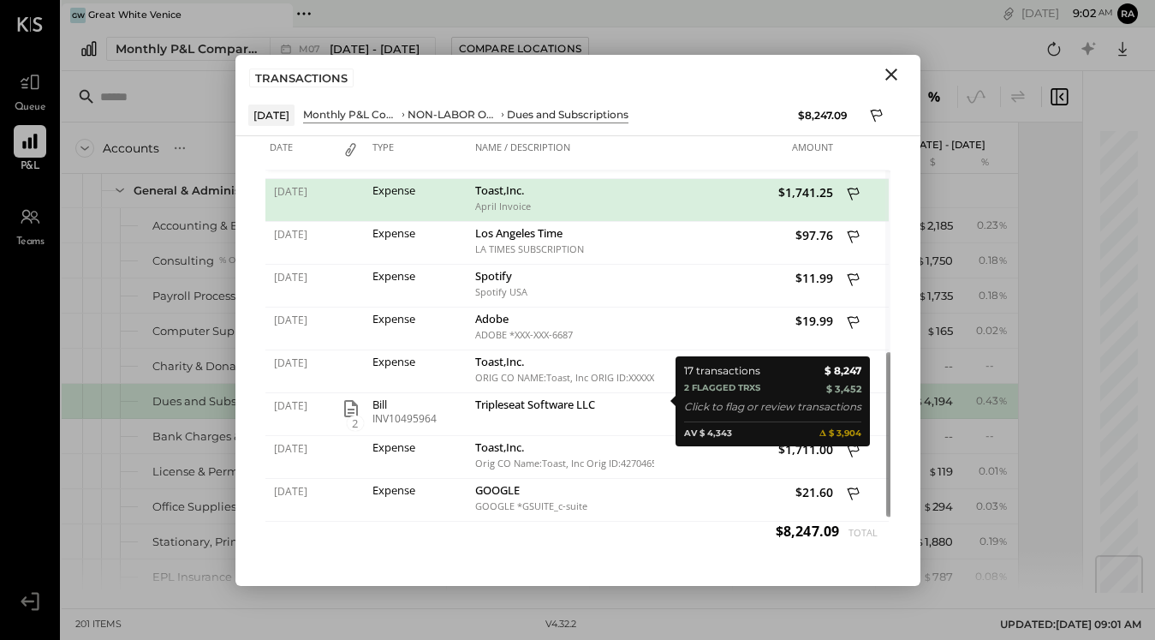
click at [892, 75] on icon "Close" at bounding box center [891, 74] width 21 height 21
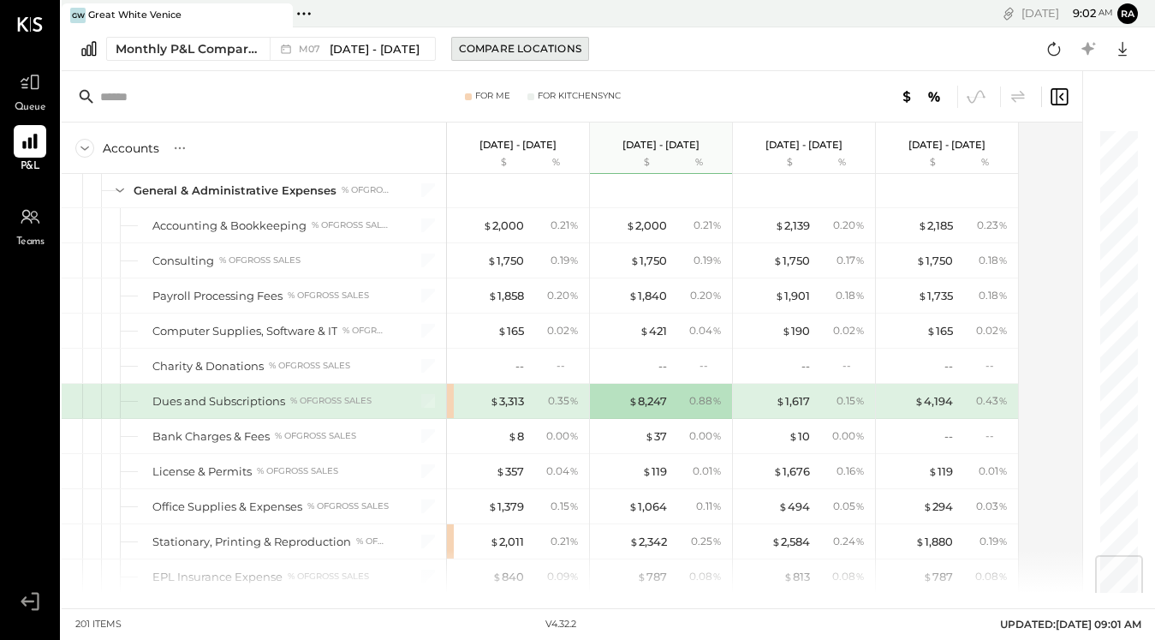
drag, startPoint x: 892, startPoint y: 75, endPoint x: 481, endPoint y: 53, distance: 410.9
click at [481, 53] on div "Compare Locations" at bounding box center [520, 48] width 122 height 15
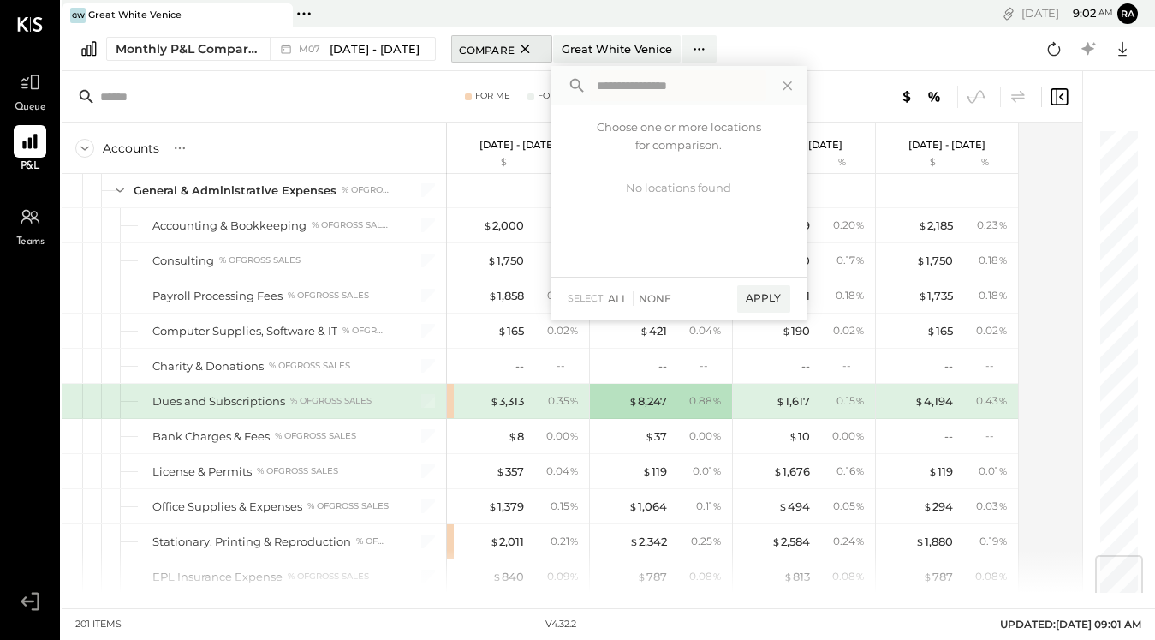
click at [483, 45] on span "Compare" at bounding box center [487, 48] width 56 height 17
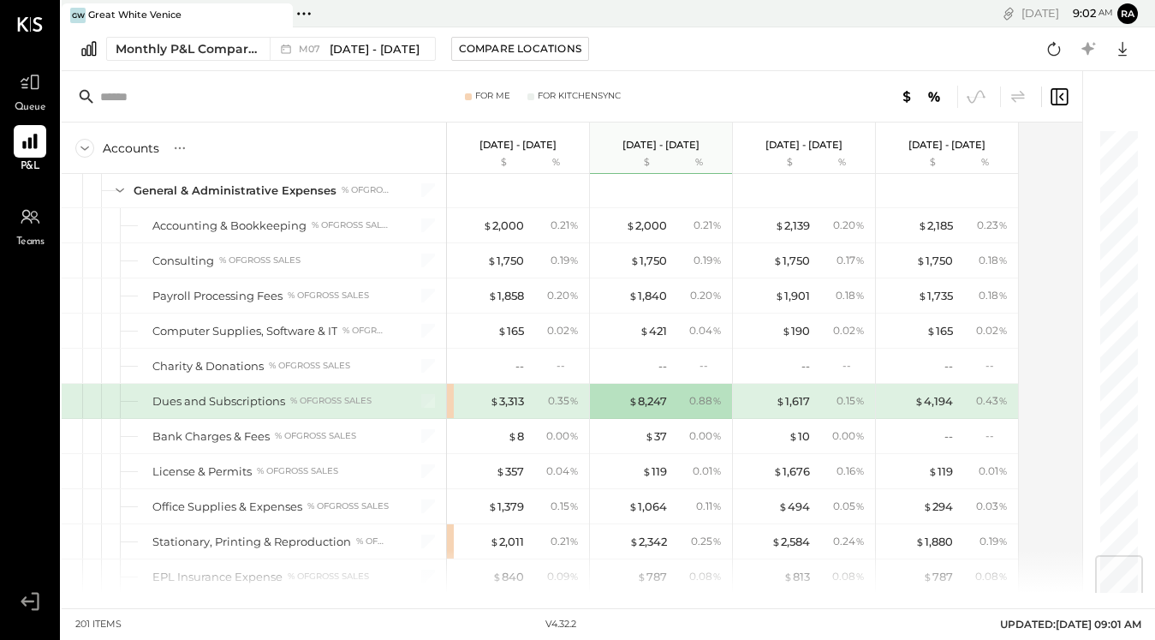
click at [483, 45] on div "Compare Locations" at bounding box center [520, 48] width 122 height 15
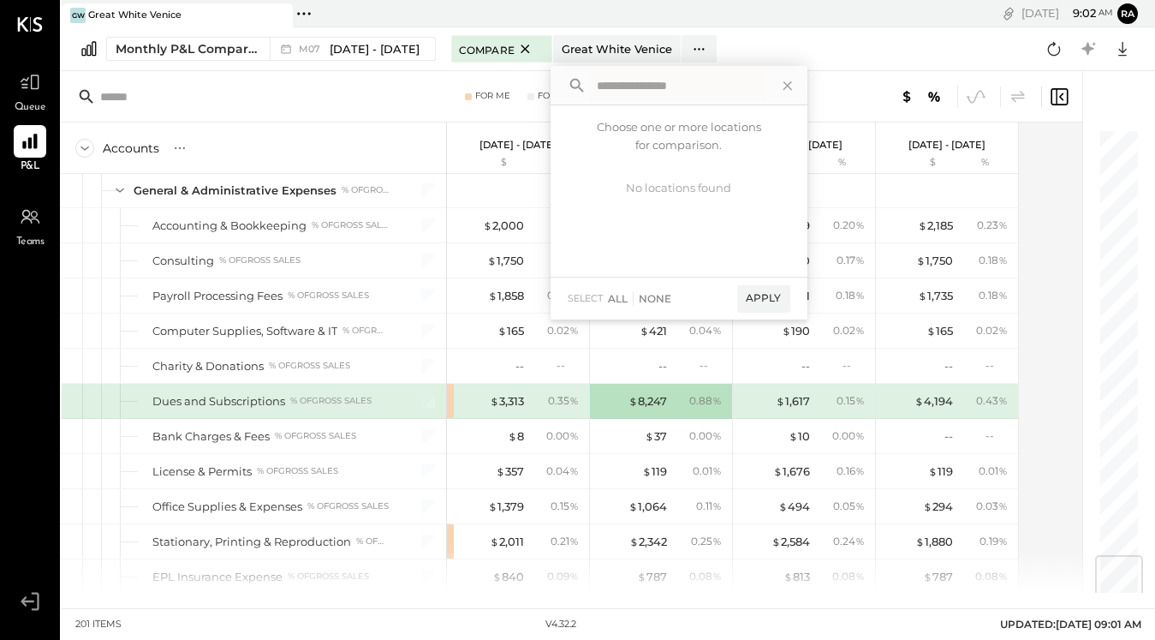
click at [483, 45] on span "Compare" at bounding box center [487, 48] width 56 height 17
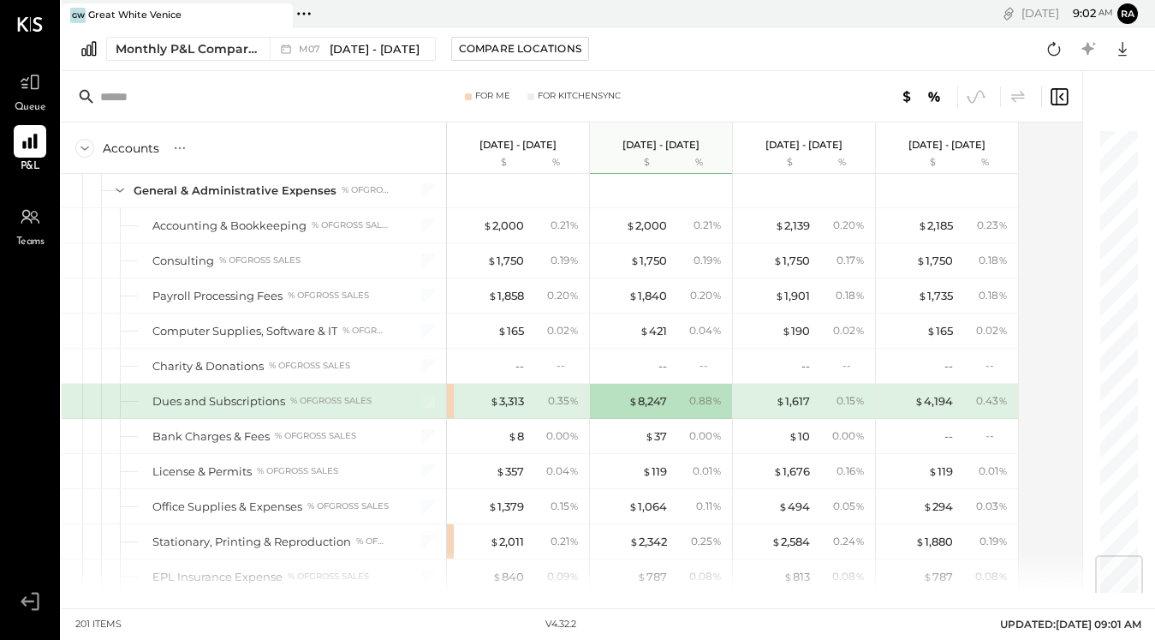
click at [377, 44] on span "[DATE] - [DATE]" at bounding box center [375, 49] width 90 height 16
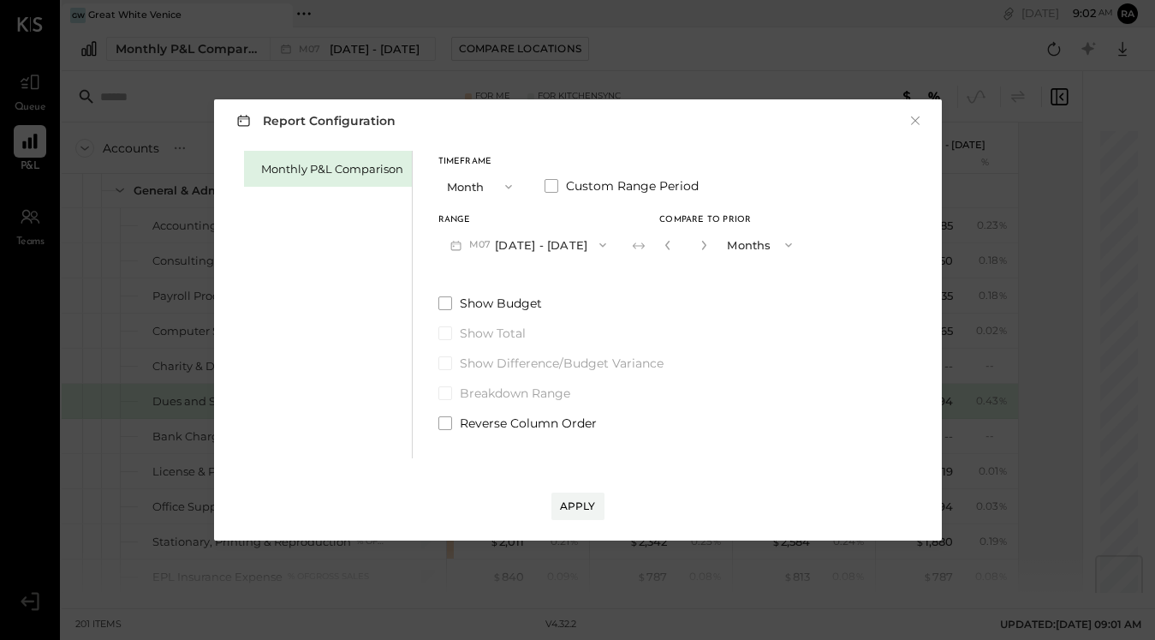
click at [699, 249] on icon "button" at bounding box center [704, 245] width 10 height 10
type input "*"
drag, startPoint x: 483, startPoint y: 45, endPoint x: 594, endPoint y: 504, distance: 471.4
click at [594, 504] on div "Apply" at bounding box center [578, 506] width 36 height 15
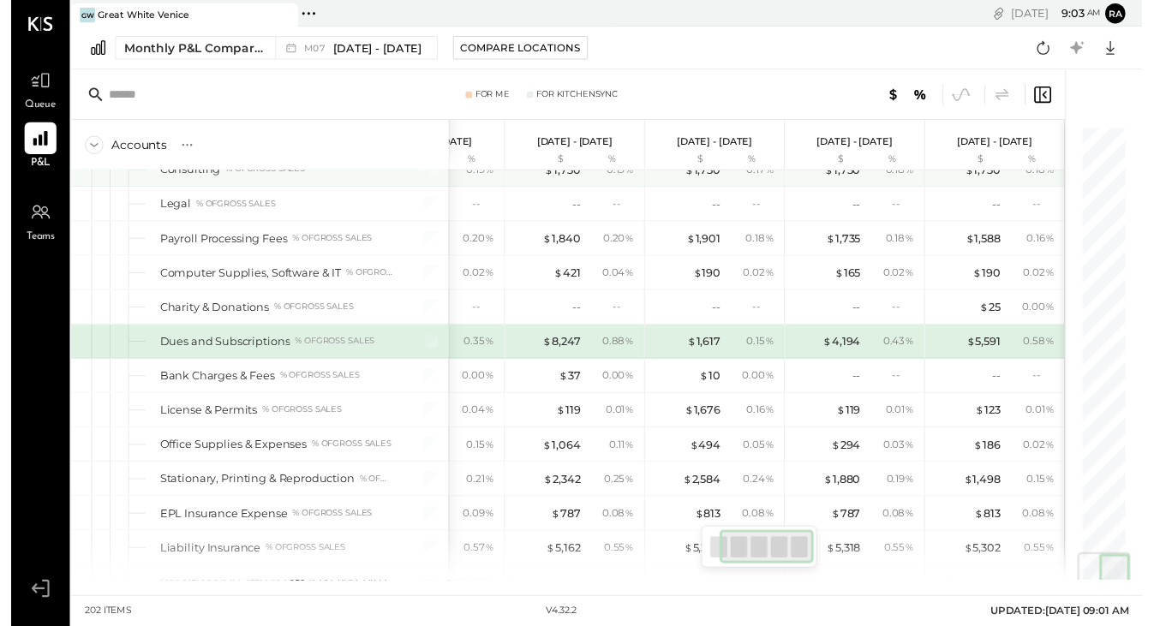
scroll to position [3704, 0]
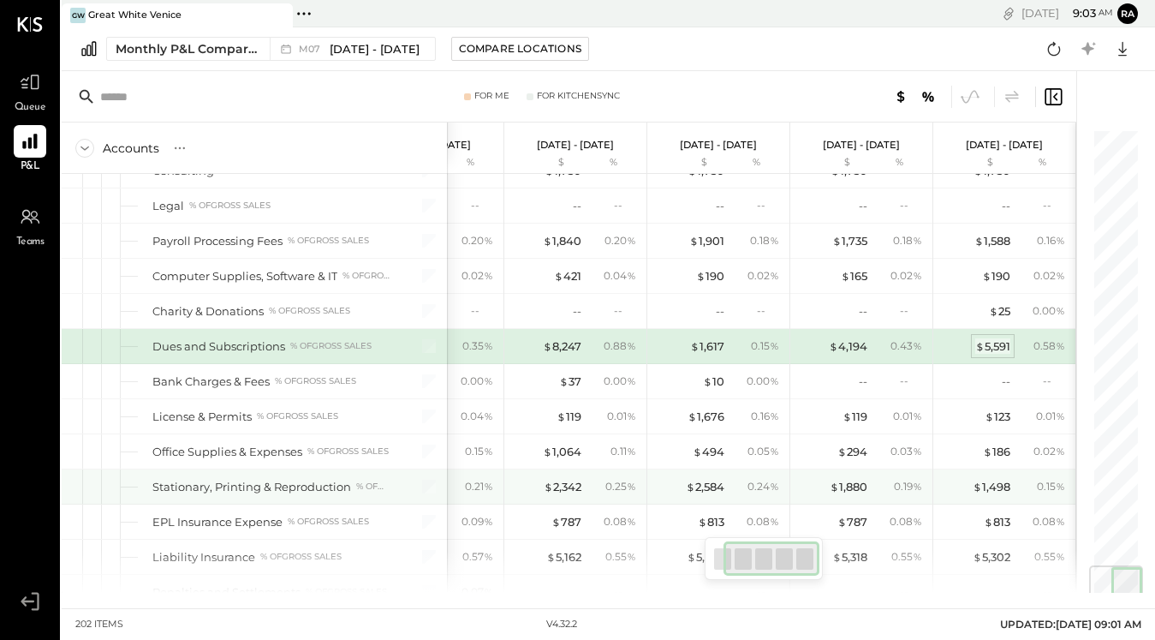
drag, startPoint x: 594, startPoint y: 504, endPoint x: 994, endPoint y: 346, distance: 429.9
click at [994, 346] on div "$ 5,591" at bounding box center [993, 346] width 35 height 16
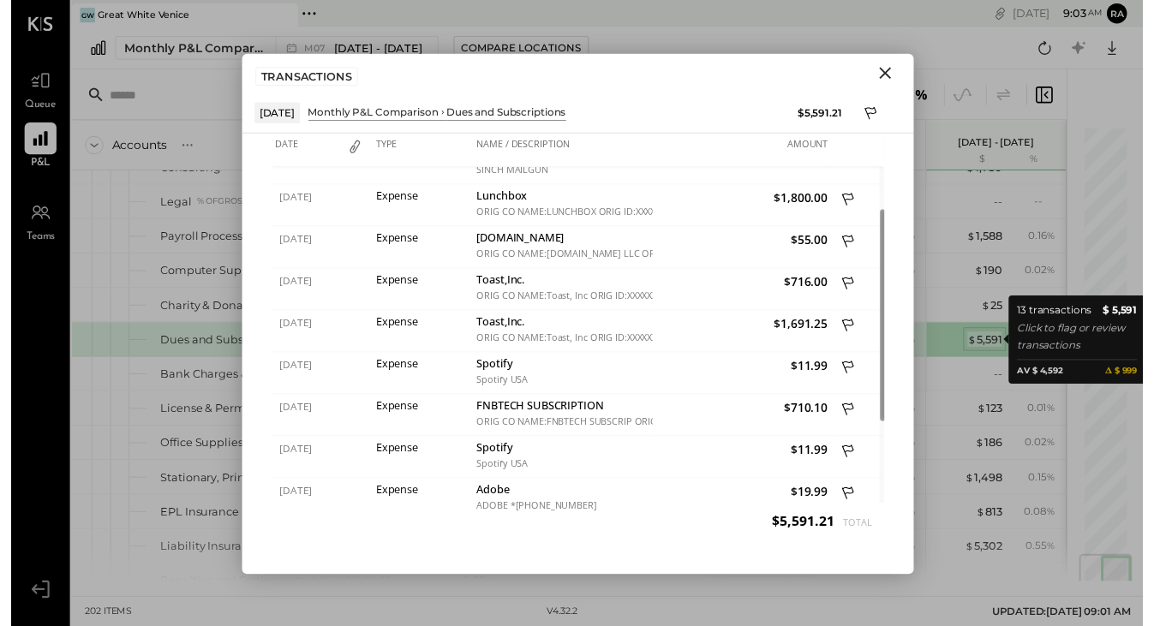
click at [889, 64] on icon "Close" at bounding box center [891, 74] width 21 height 21
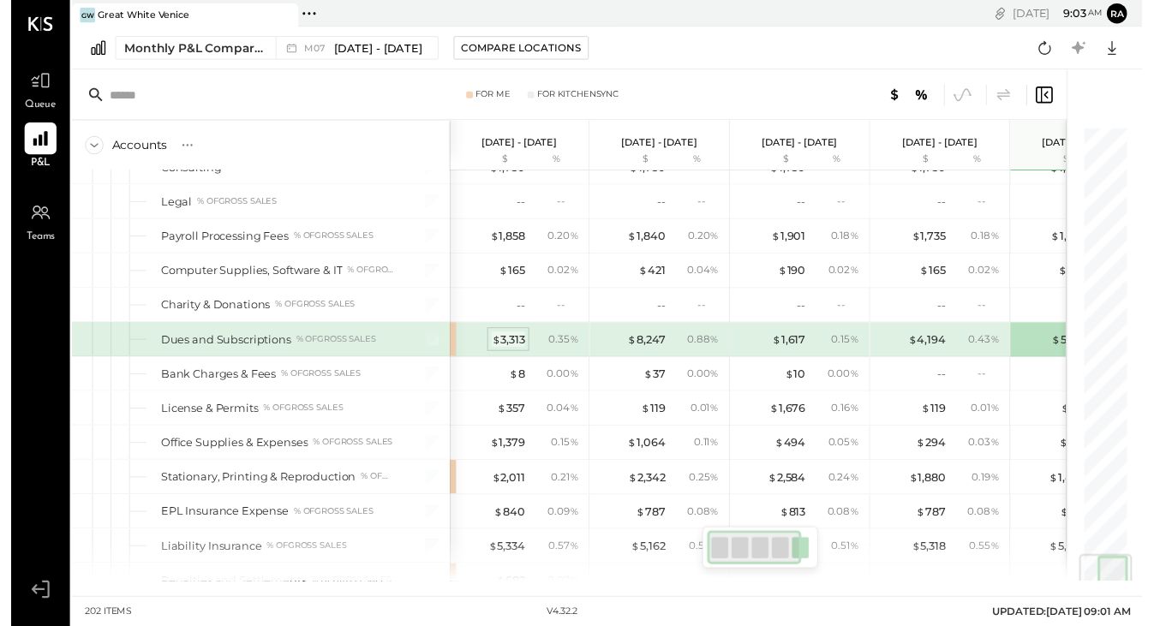
drag, startPoint x: 889, startPoint y: 58, endPoint x: 505, endPoint y: 345, distance: 479.2
click at [505, 345] on div "$ 3,313" at bounding box center [507, 346] width 34 height 16
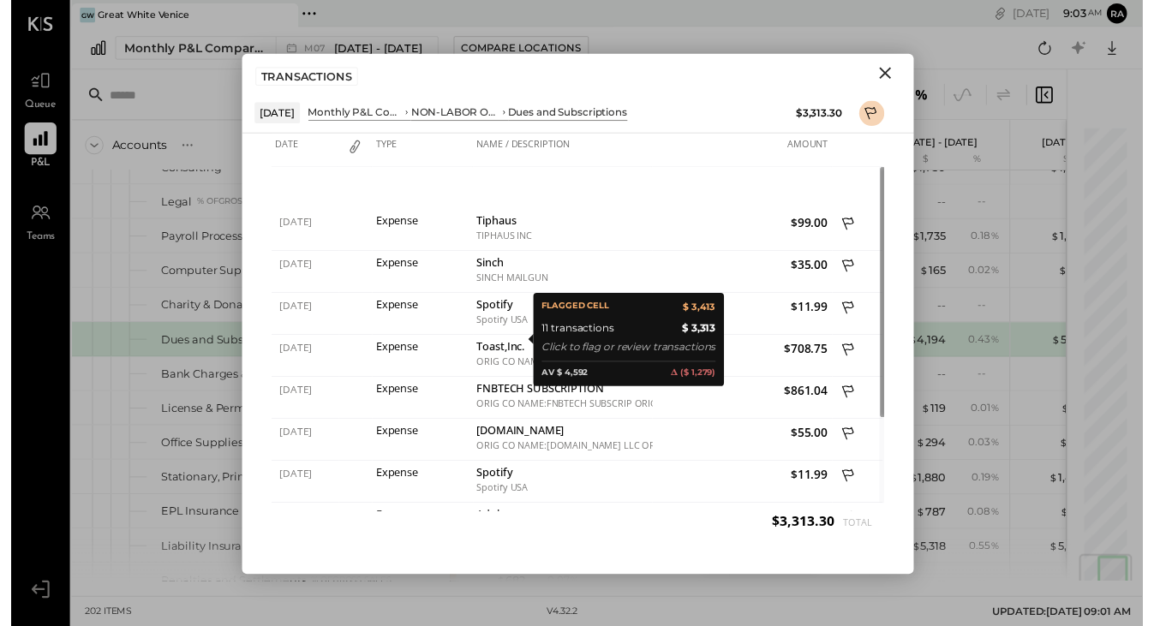
scroll to position [14, 0]
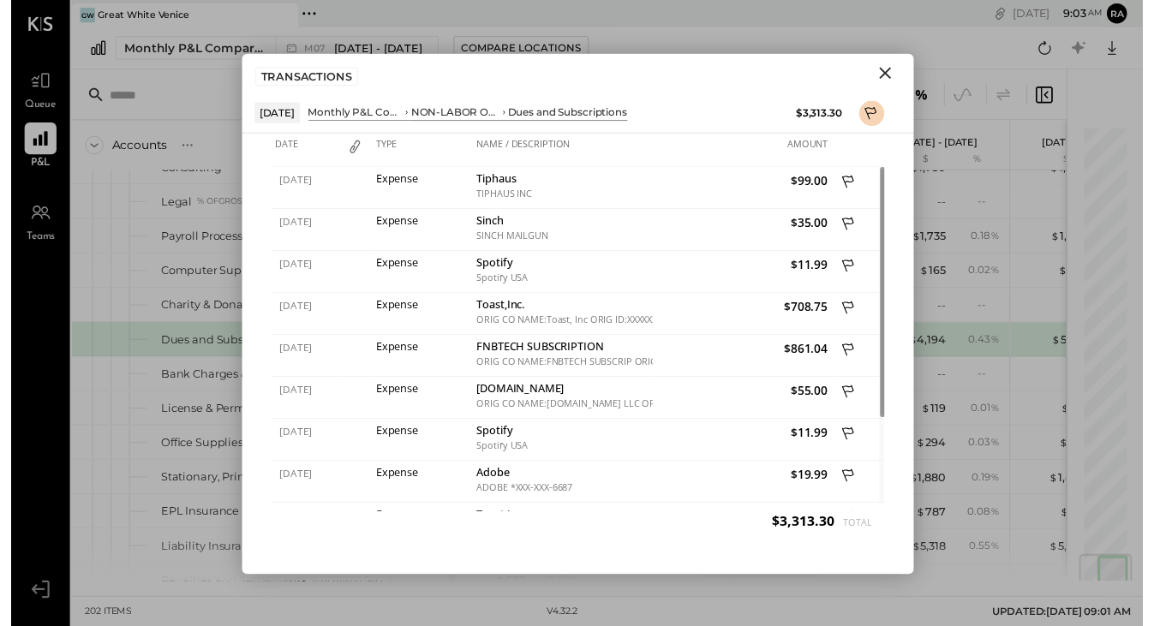
drag, startPoint x: 505, startPoint y: 345, endPoint x: 873, endPoint y: 109, distance: 436.9
click at [873, 109] on icon at bounding box center [877, 117] width 15 height 21
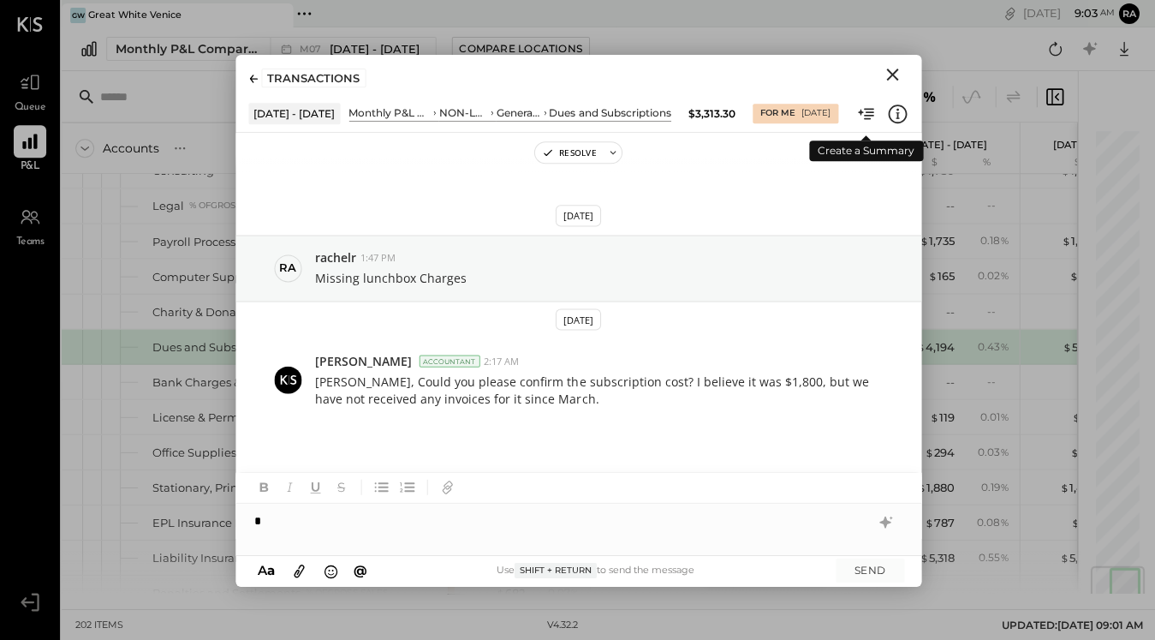
scroll to position [0, 0]
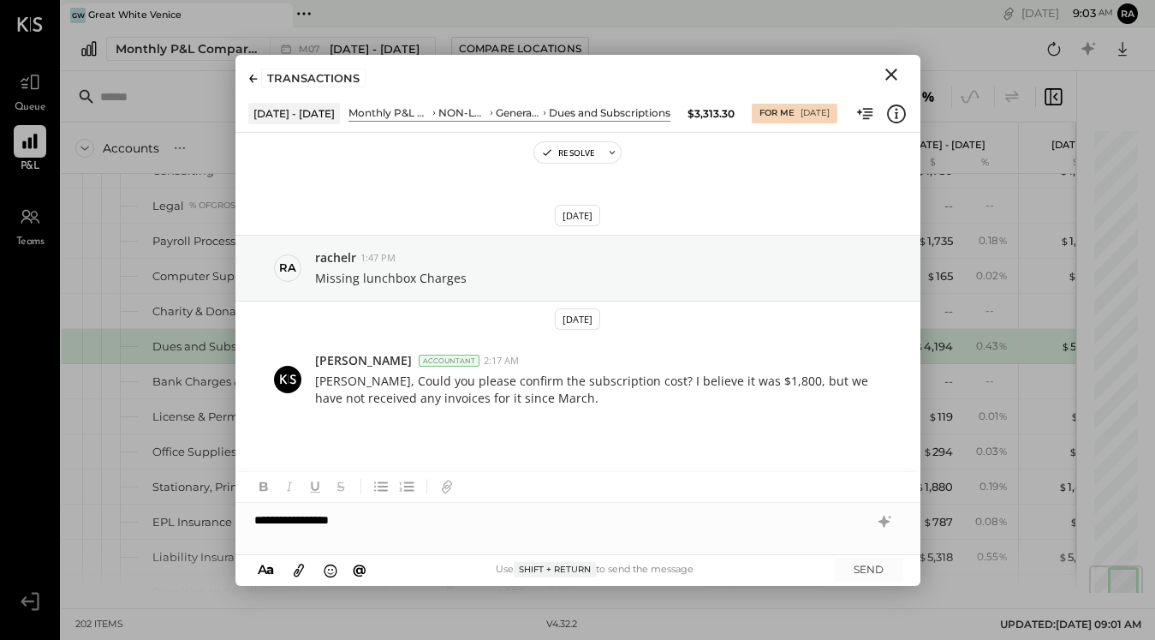
drag, startPoint x: 878, startPoint y: 567, endPoint x: 29, endPoint y: 167, distance: 938.4
click at [878, 567] on button "SEND" at bounding box center [869, 569] width 69 height 23
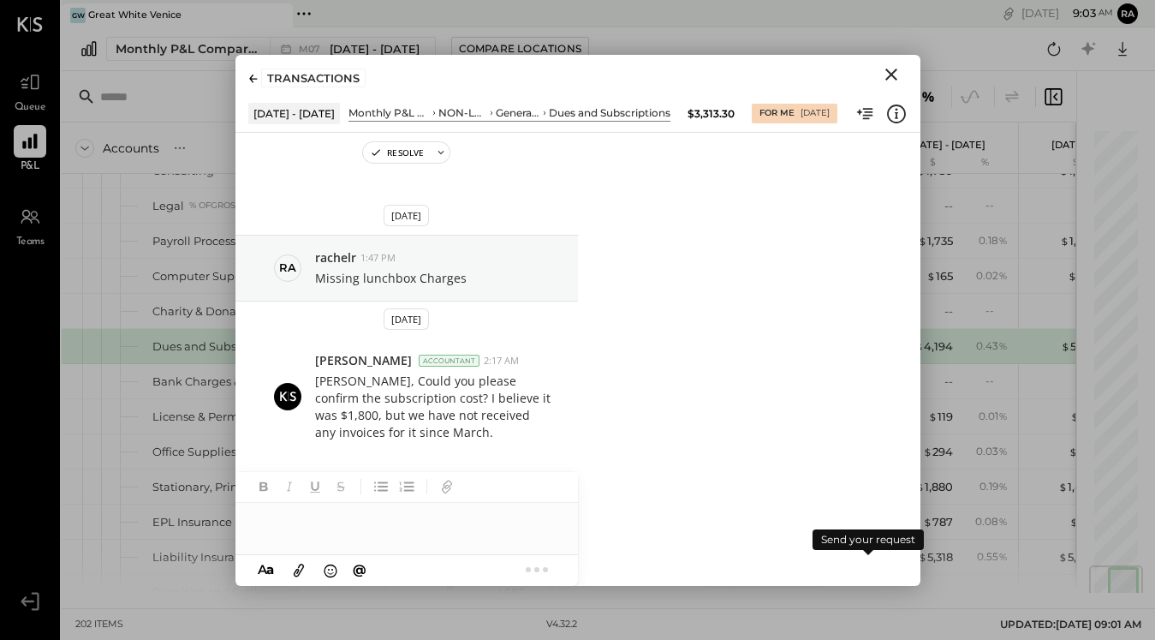
scroll to position [17, 0]
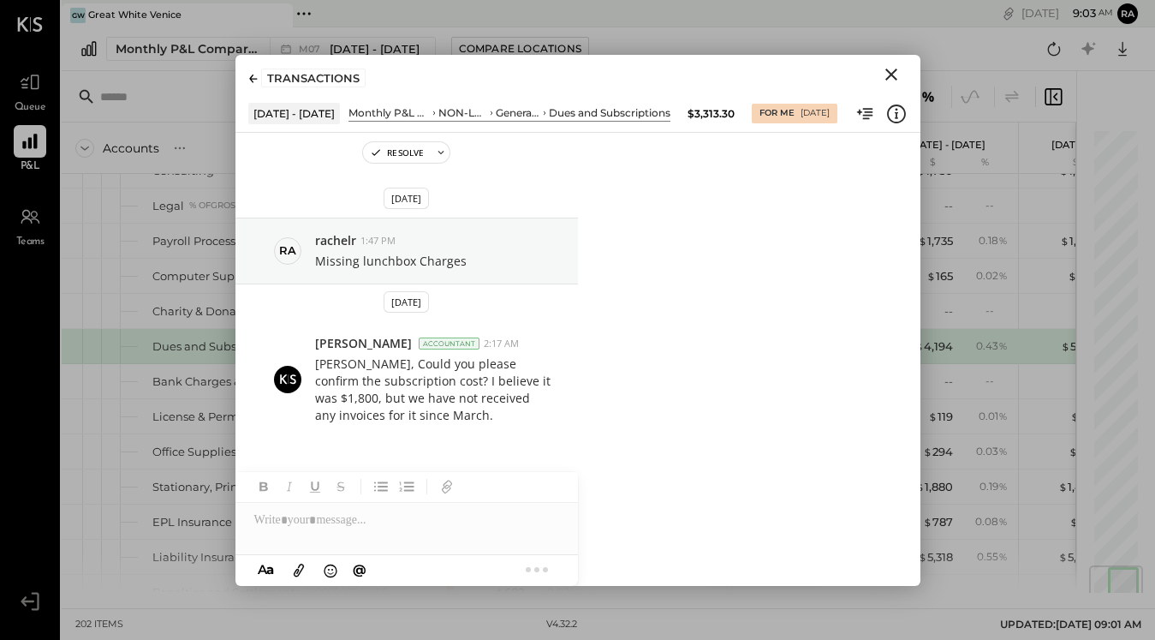
click at [891, 75] on icon "Close" at bounding box center [891, 74] width 21 height 21
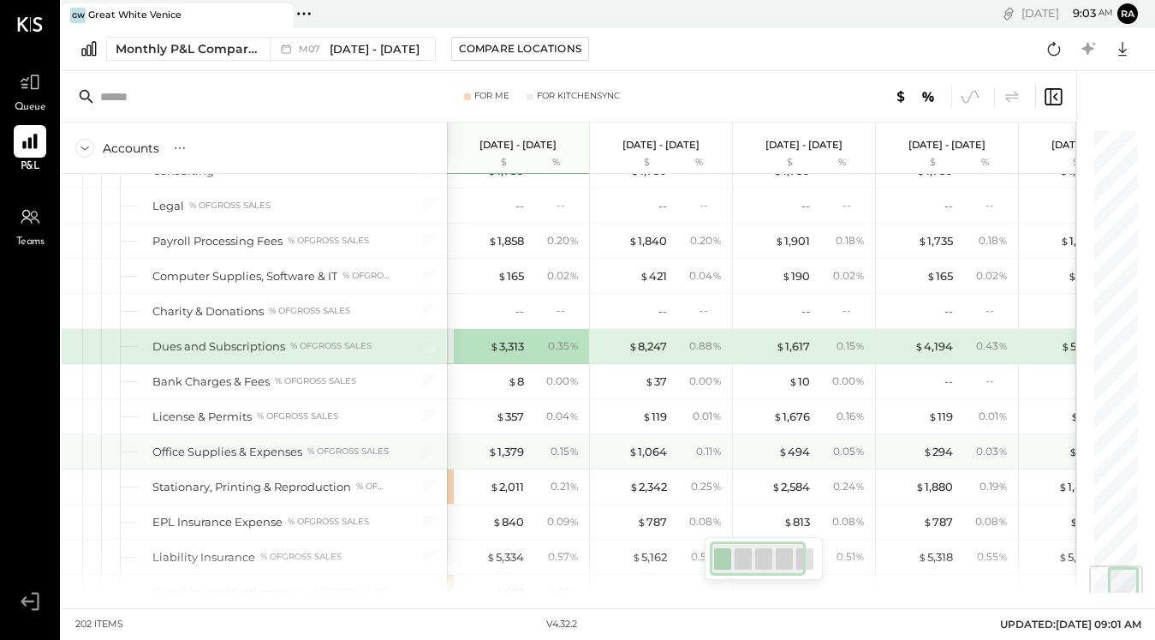
click at [509, 454] on div "$ 1,379" at bounding box center [506, 452] width 36 height 16
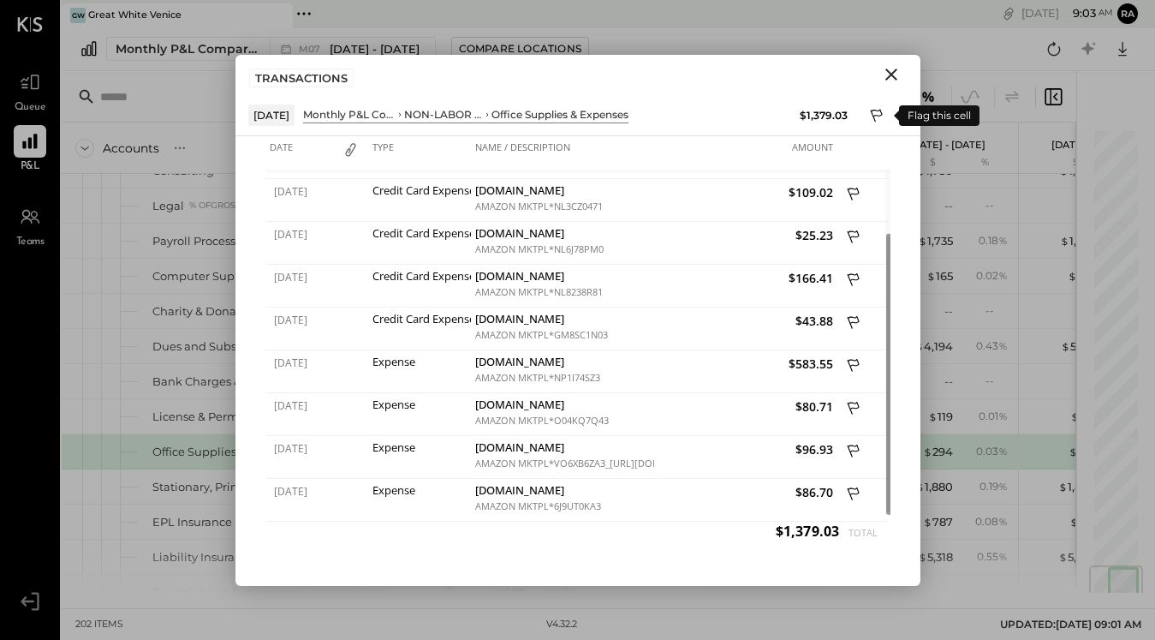
click at [877, 113] on icon at bounding box center [877, 117] width 15 height 21
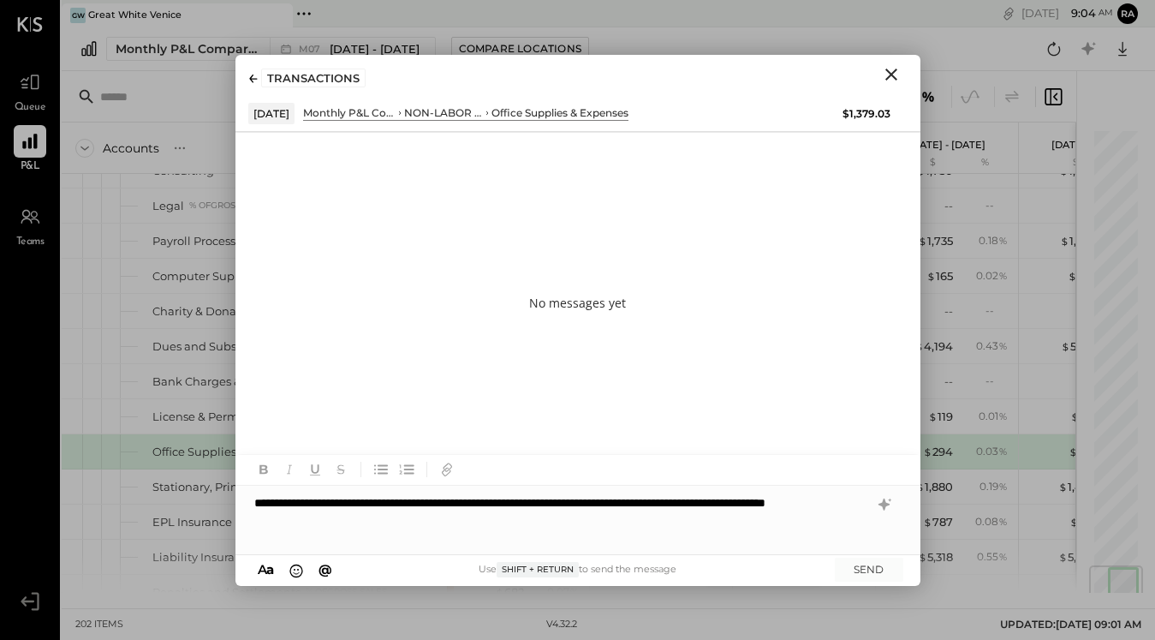
click at [286, 519] on div "**********" at bounding box center [578, 520] width 685 height 69
click at [370, 517] on div "**********" at bounding box center [578, 520] width 685 height 69
click at [857, 574] on button "SEND" at bounding box center [869, 569] width 69 height 23
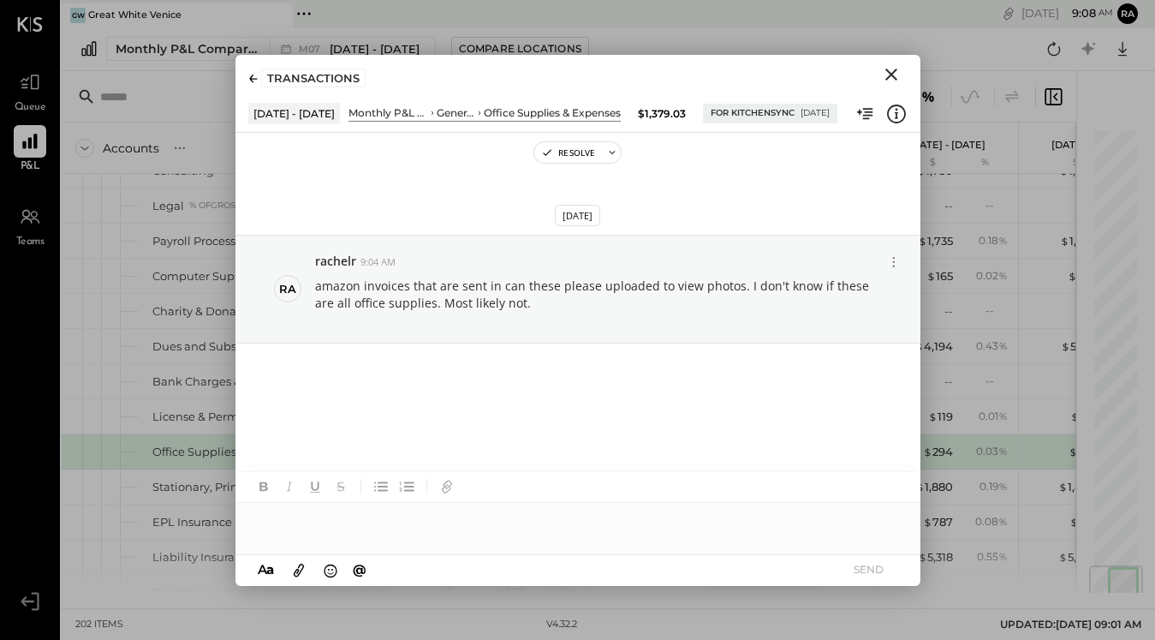
drag, startPoint x: 895, startPoint y: 80, endPoint x: 29, endPoint y: 167, distance: 870.4
click at [895, 80] on icon "Close" at bounding box center [891, 74] width 21 height 21
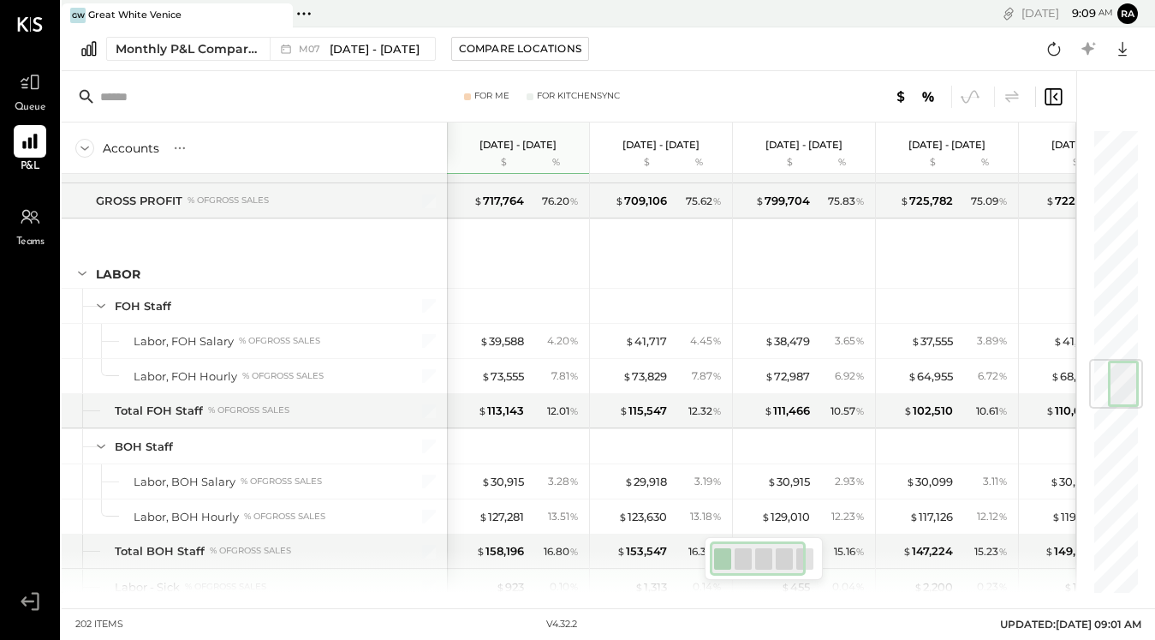
scroll to position [2170, 0]
